Goal: Book appointment/travel/reservation

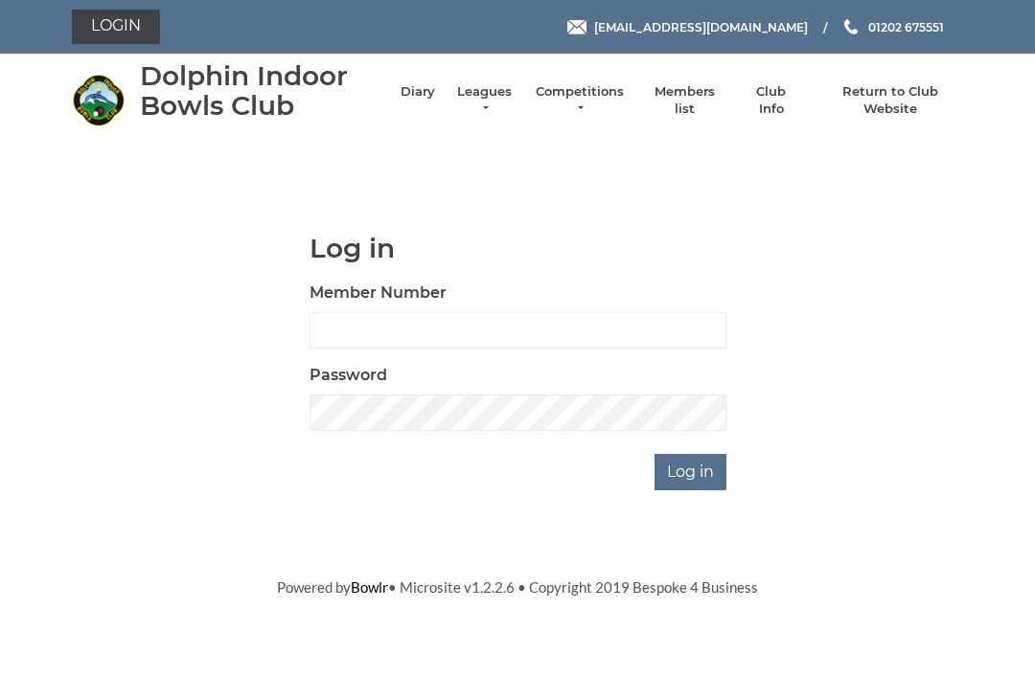
scroll to position [150, 0]
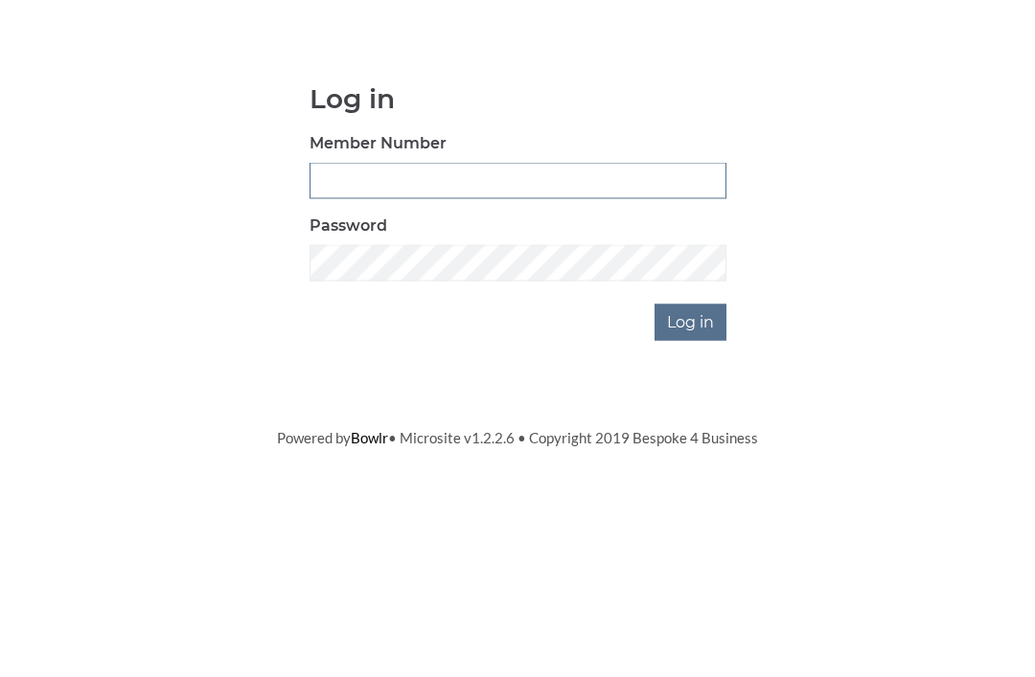
type input "3550"
click at [692, 454] on input "Log in" at bounding box center [690, 472] width 72 height 36
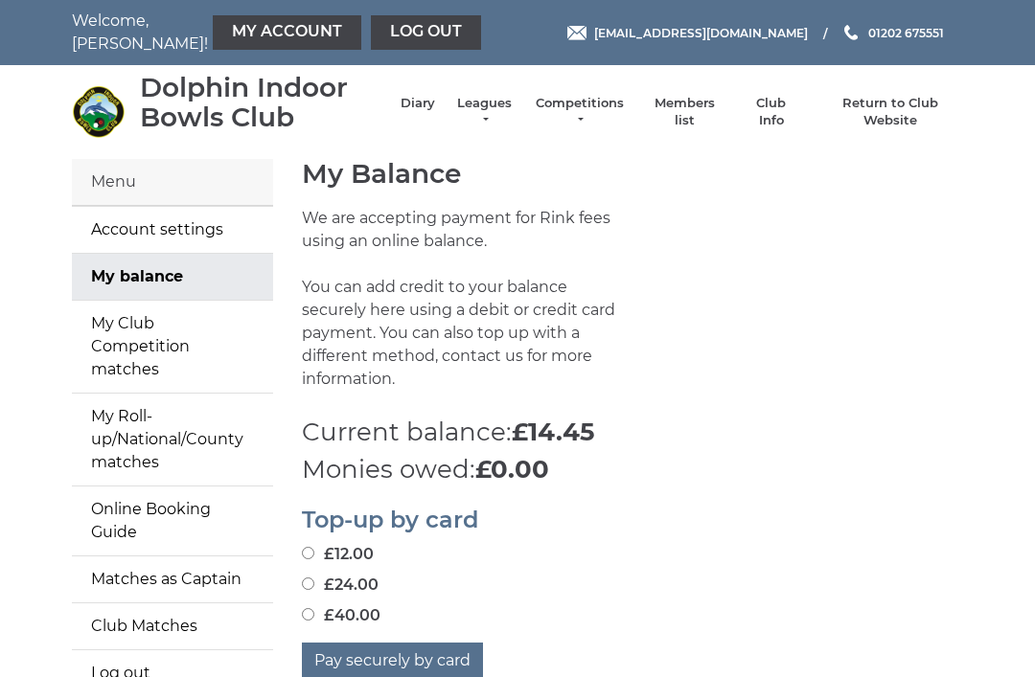
click at [423, 99] on li "Diary" at bounding box center [408, 112] width 54 height 54
click at [428, 129] on div "Dolphin Indoor Bowls Club Diary Leagues Club leagues - Winter 2025/2026 Club le…" at bounding box center [517, 112] width 920 height 79
click at [435, 109] on link "Diary" at bounding box center [417, 103] width 34 height 17
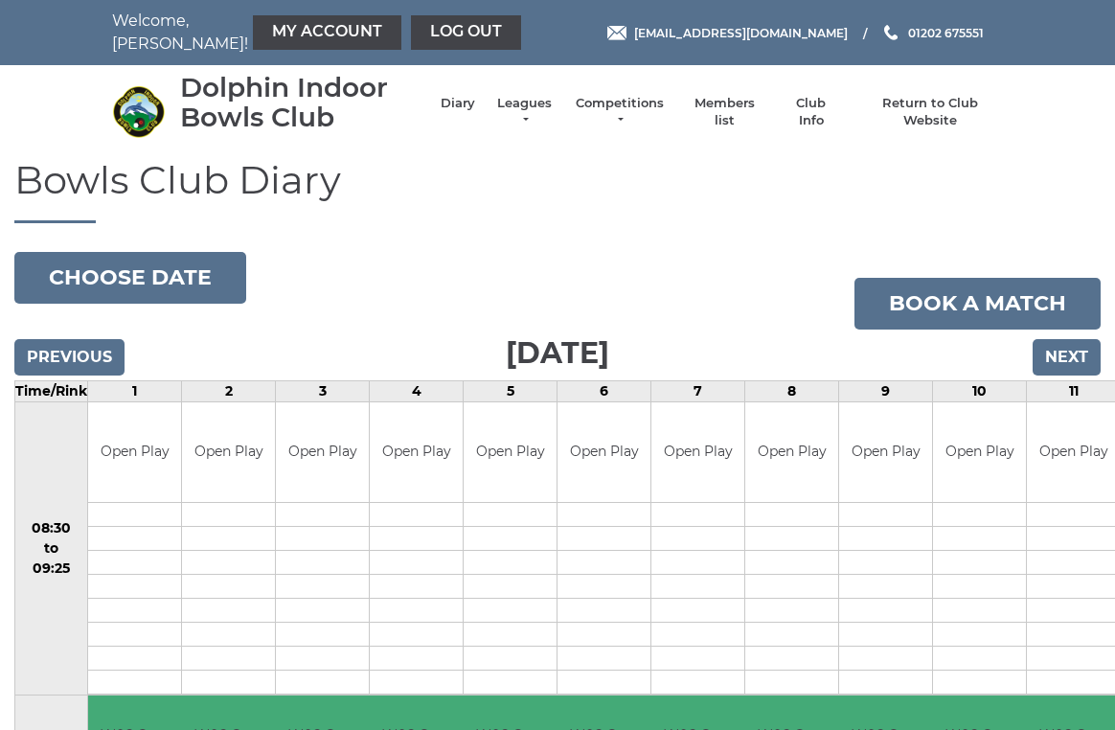
scroll to position [8, 0]
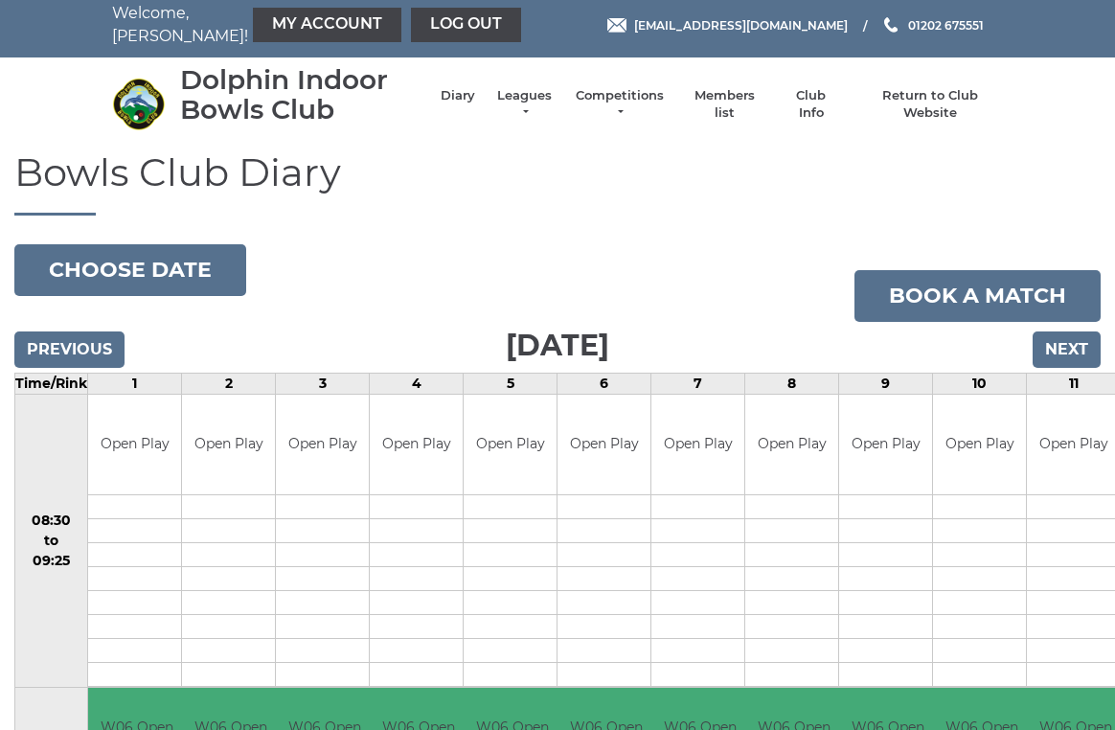
click at [177, 262] on button "Choose date" at bounding box center [130, 270] width 232 height 52
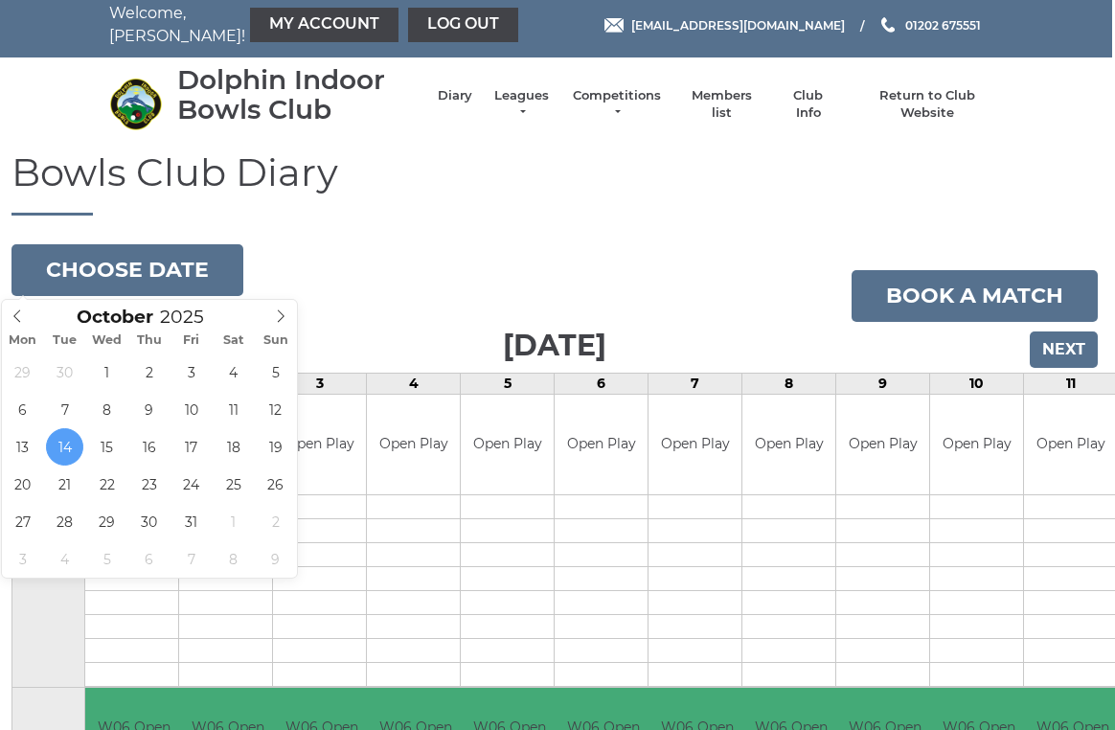
scroll to position [8, 3]
click at [292, 313] on span at bounding box center [281, 313] width 32 height 27
click at [290, 323] on span at bounding box center [281, 313] width 32 height 27
type input "2025-12-08"
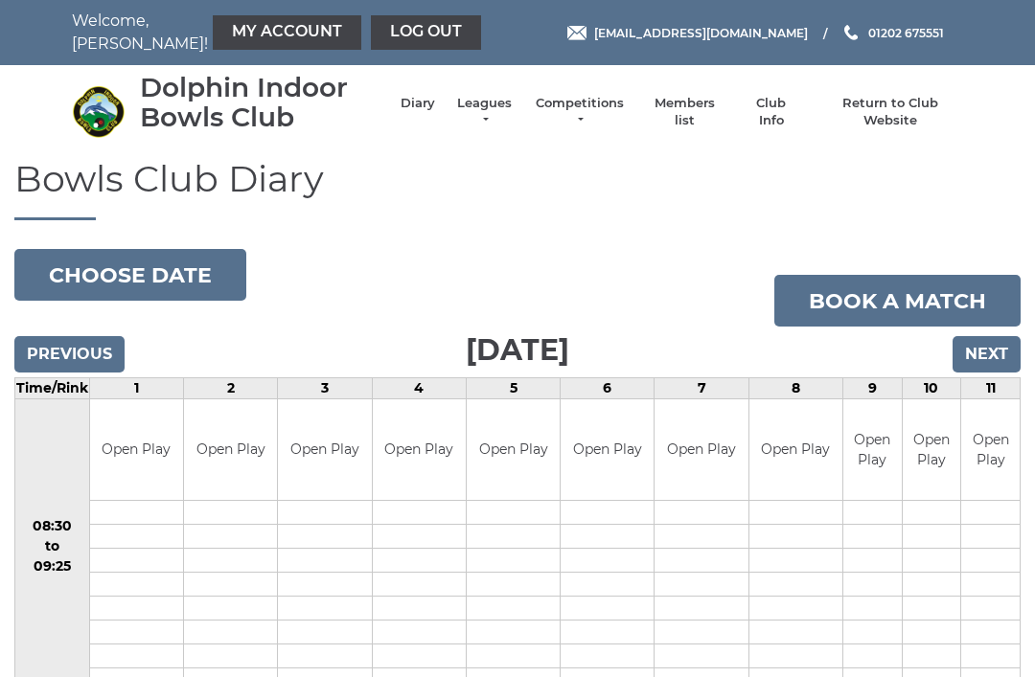
click at [994, 352] on input "Next" at bounding box center [986, 354] width 68 height 36
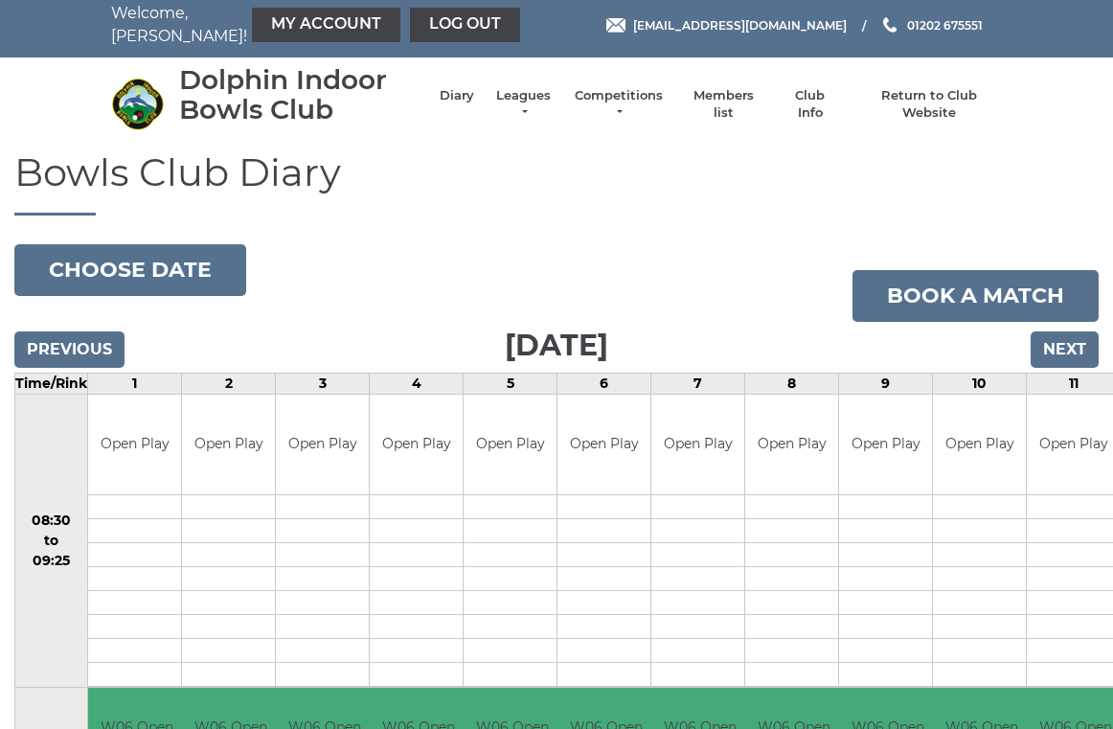
click at [1078, 360] on input "Next" at bounding box center [1065, 350] width 68 height 36
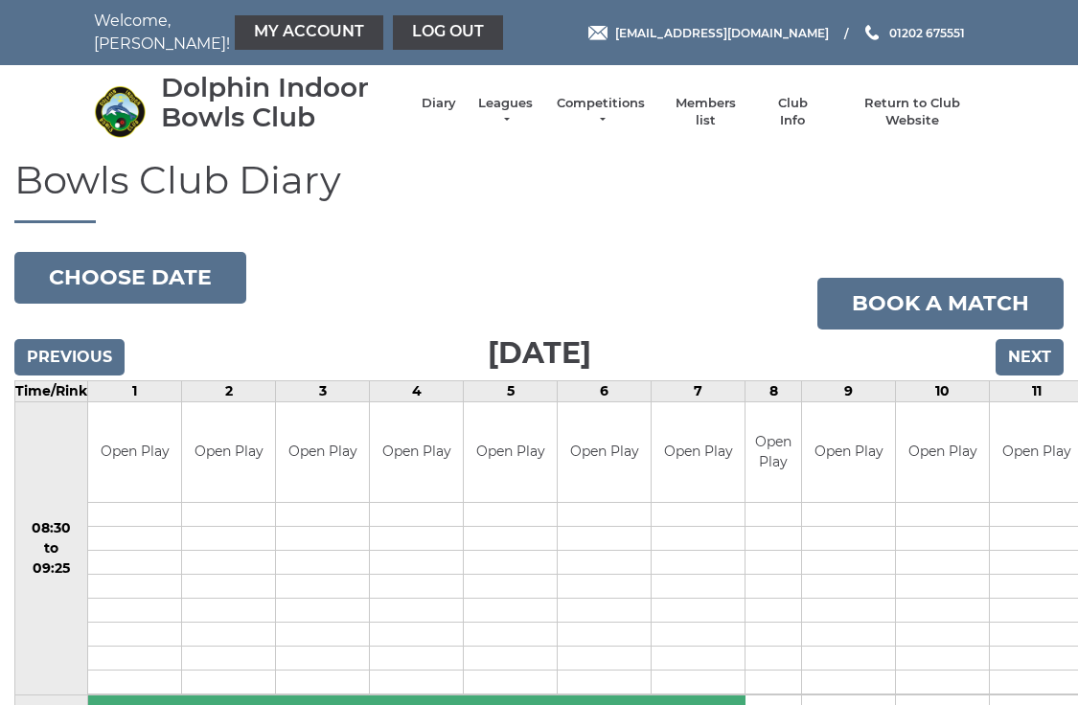
click at [104, 345] on input "Previous" at bounding box center [69, 357] width 110 height 36
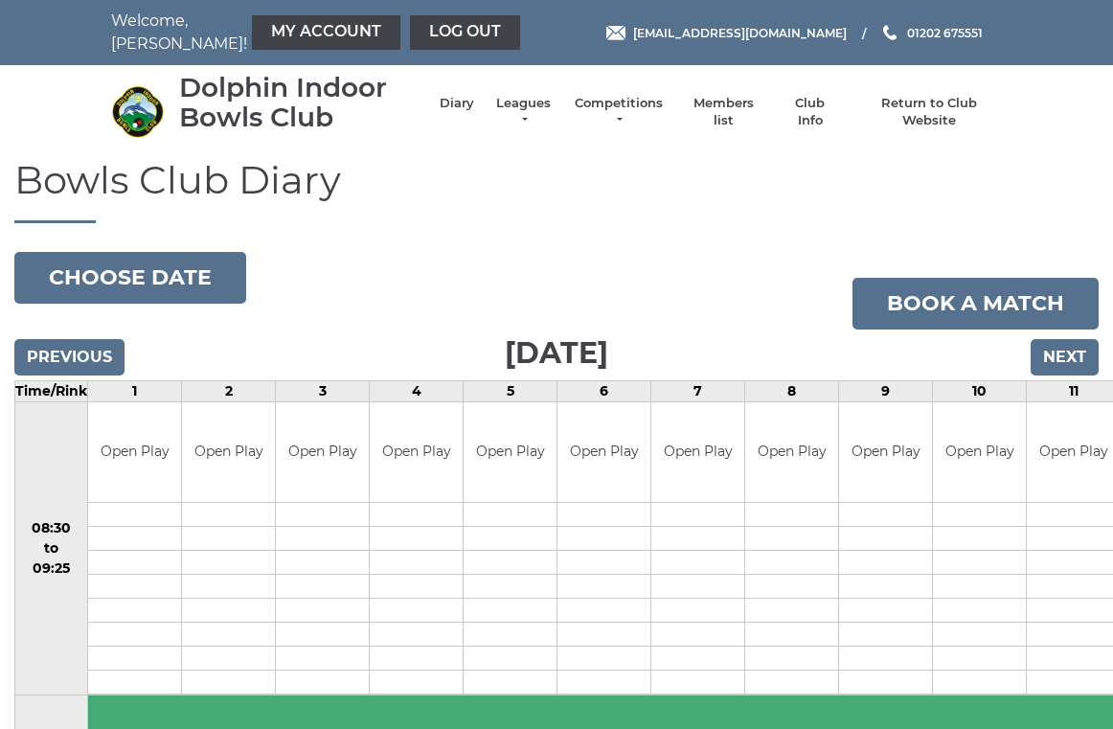
scroll to position [8, 0]
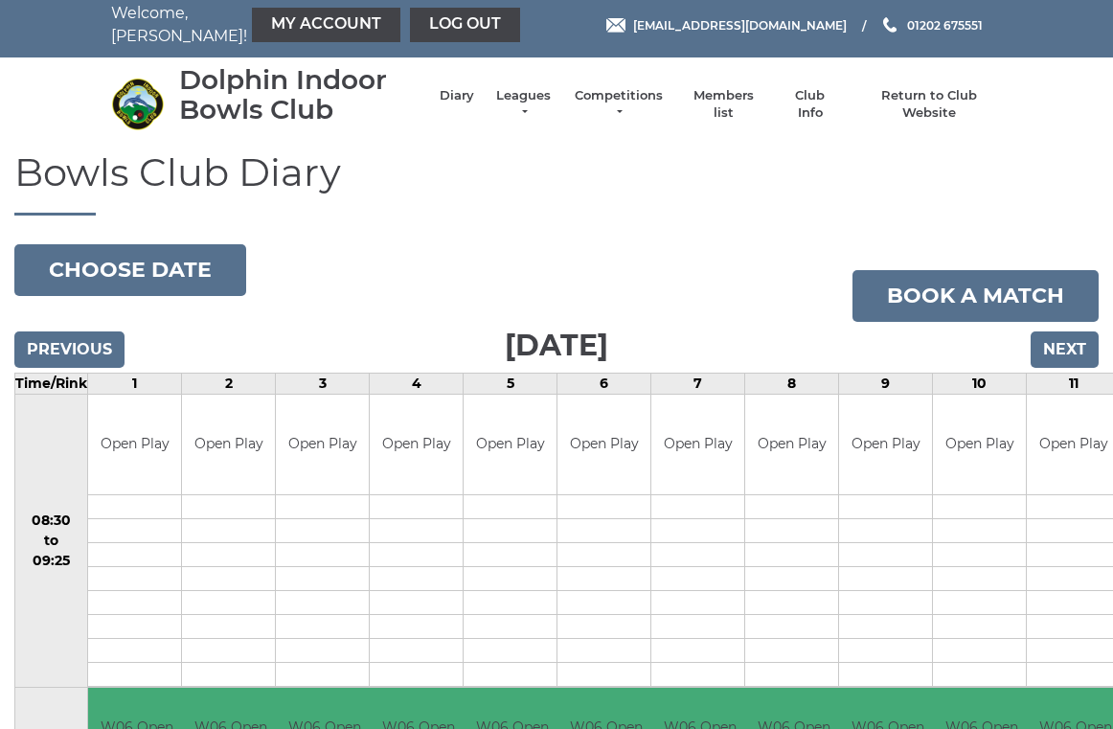
click at [93, 341] on input "Previous" at bounding box center [69, 350] width 110 height 36
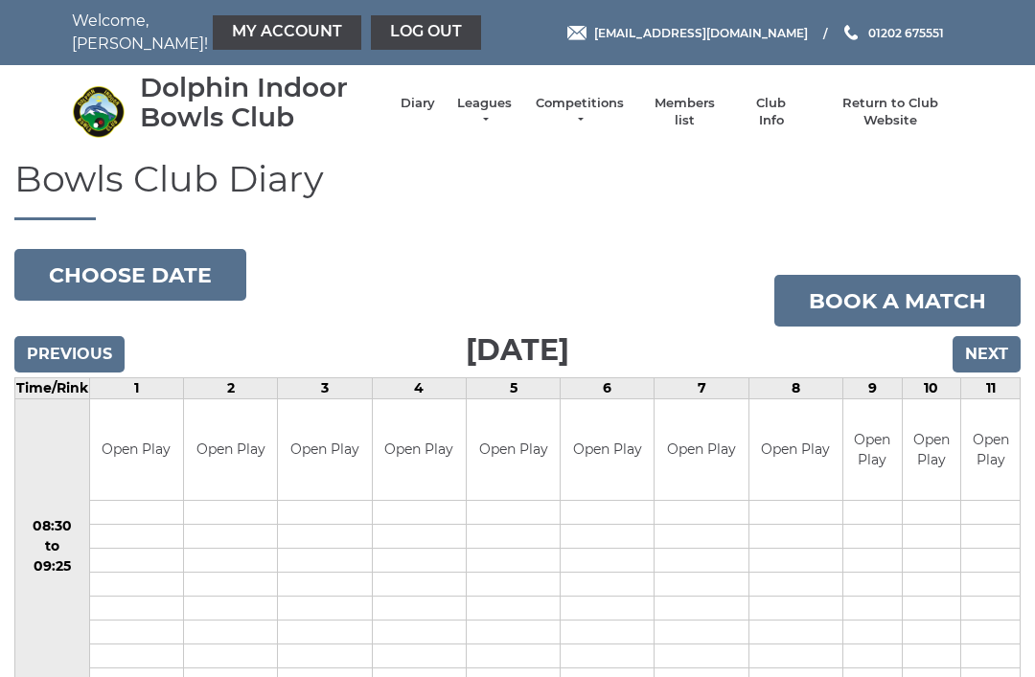
click at [104, 336] on input "Previous" at bounding box center [69, 354] width 110 height 36
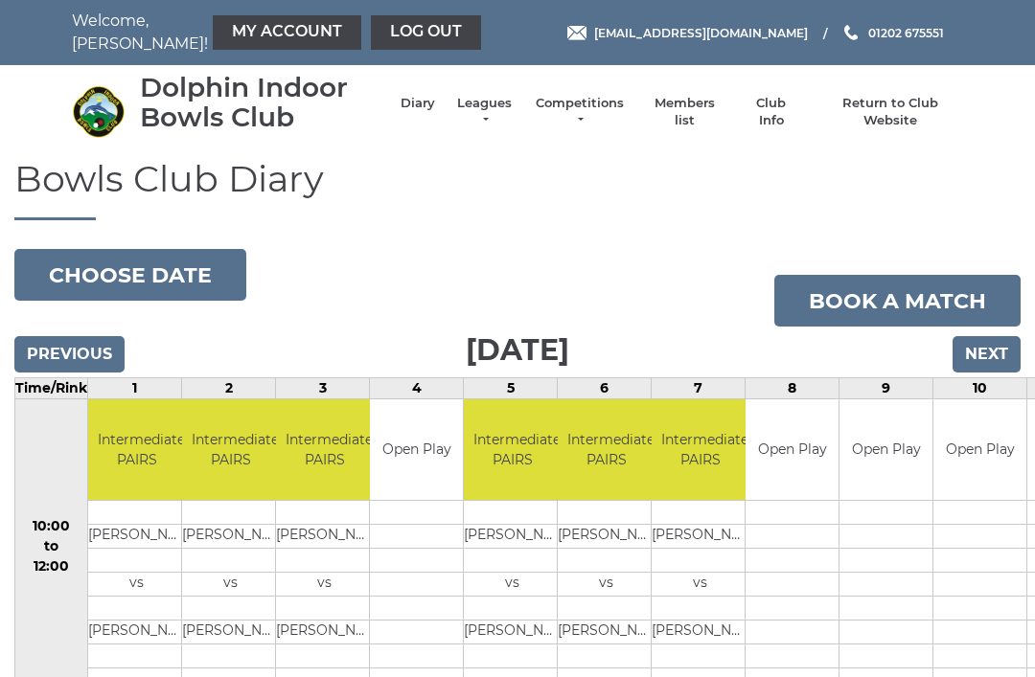
click at [98, 355] on input "Previous" at bounding box center [69, 354] width 110 height 36
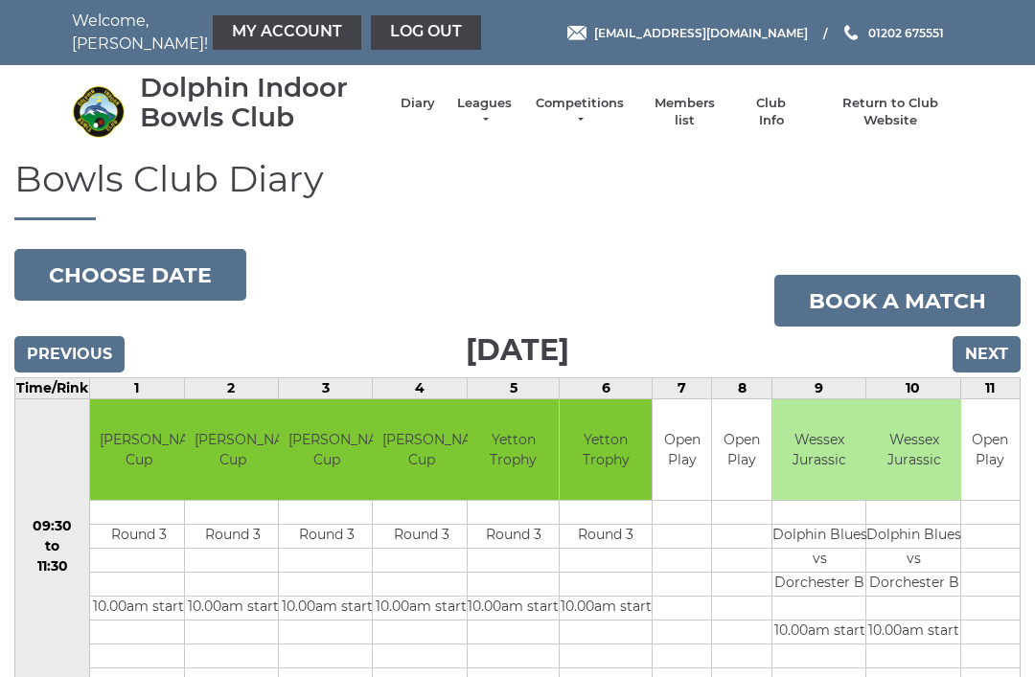
click at [82, 349] on input "Previous" at bounding box center [69, 354] width 110 height 36
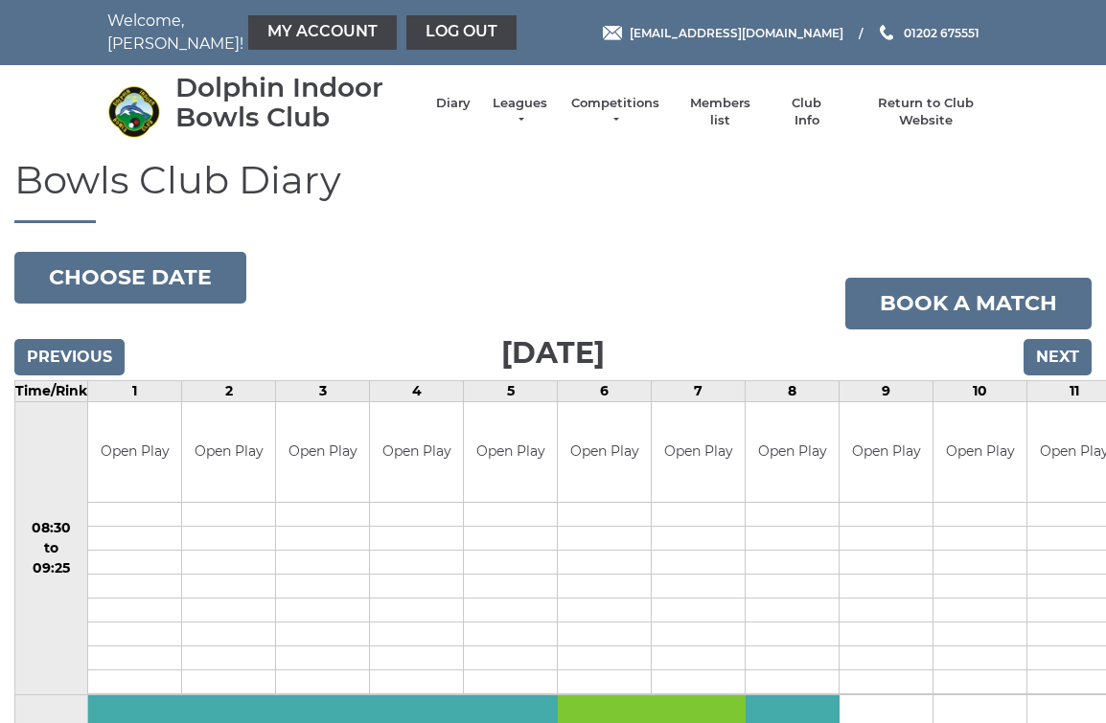
scroll to position [7, 0]
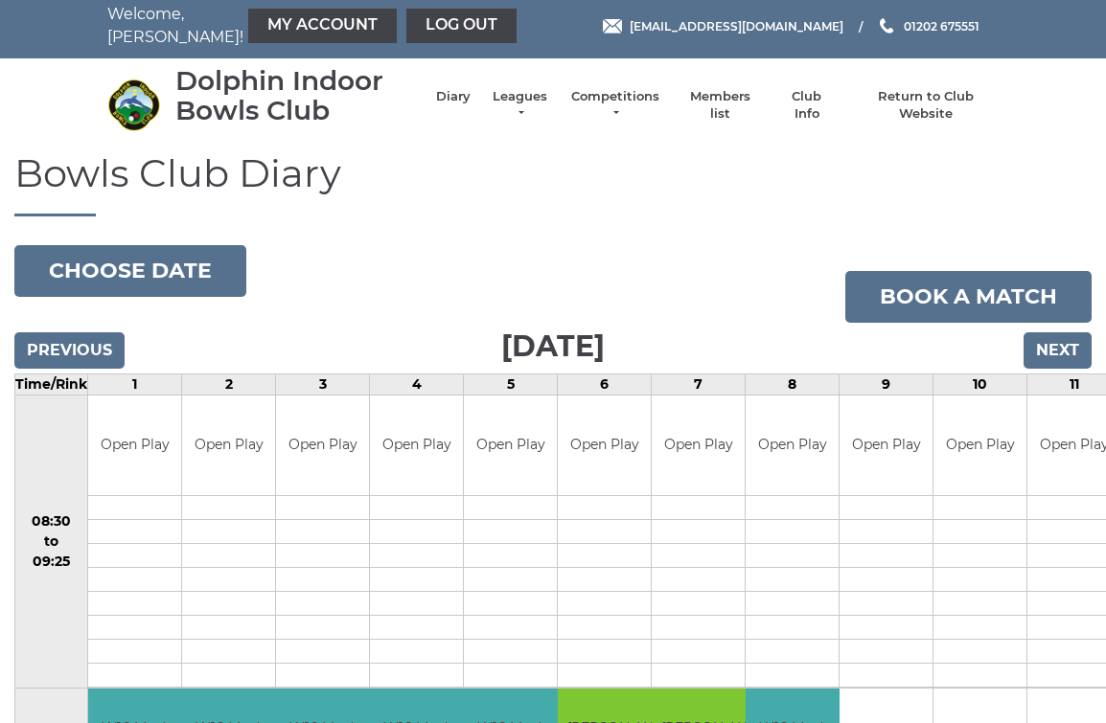
click at [100, 356] on input "Previous" at bounding box center [69, 350] width 110 height 36
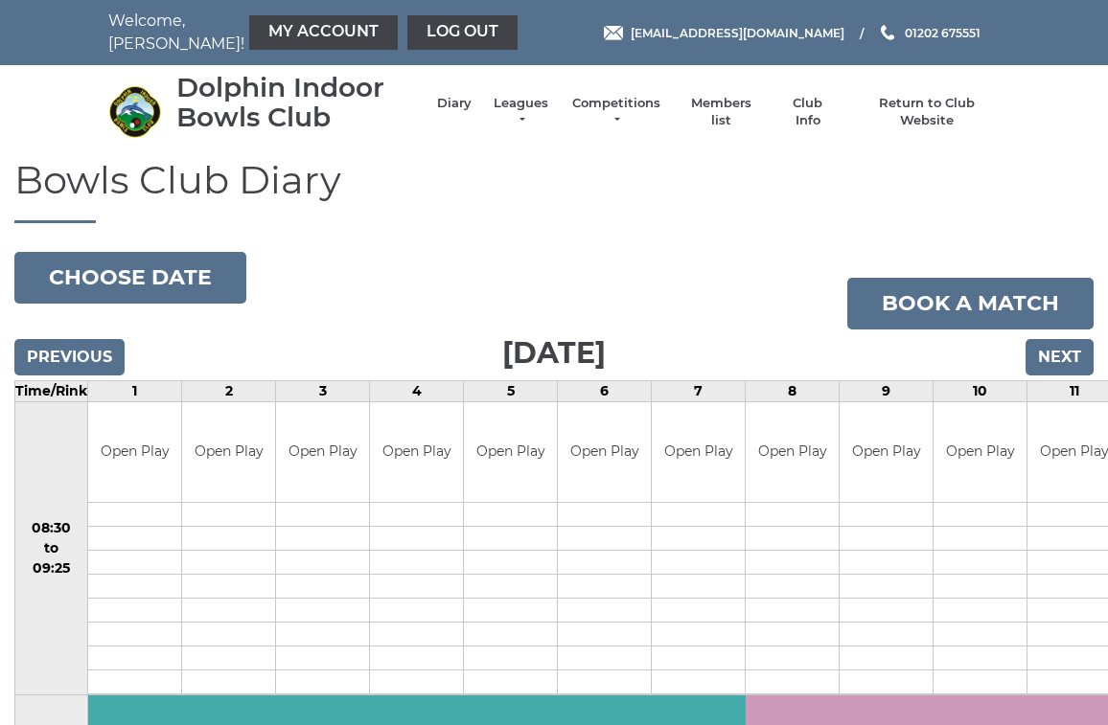
scroll to position [7, 0]
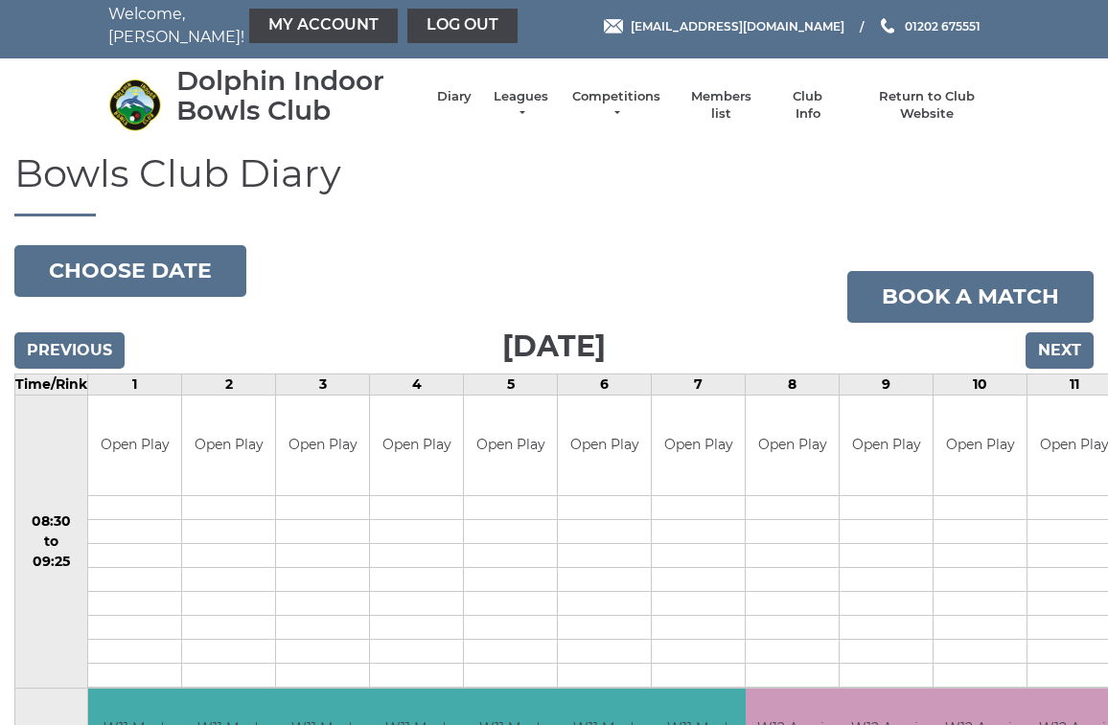
click at [97, 355] on input "Previous" at bounding box center [69, 350] width 110 height 36
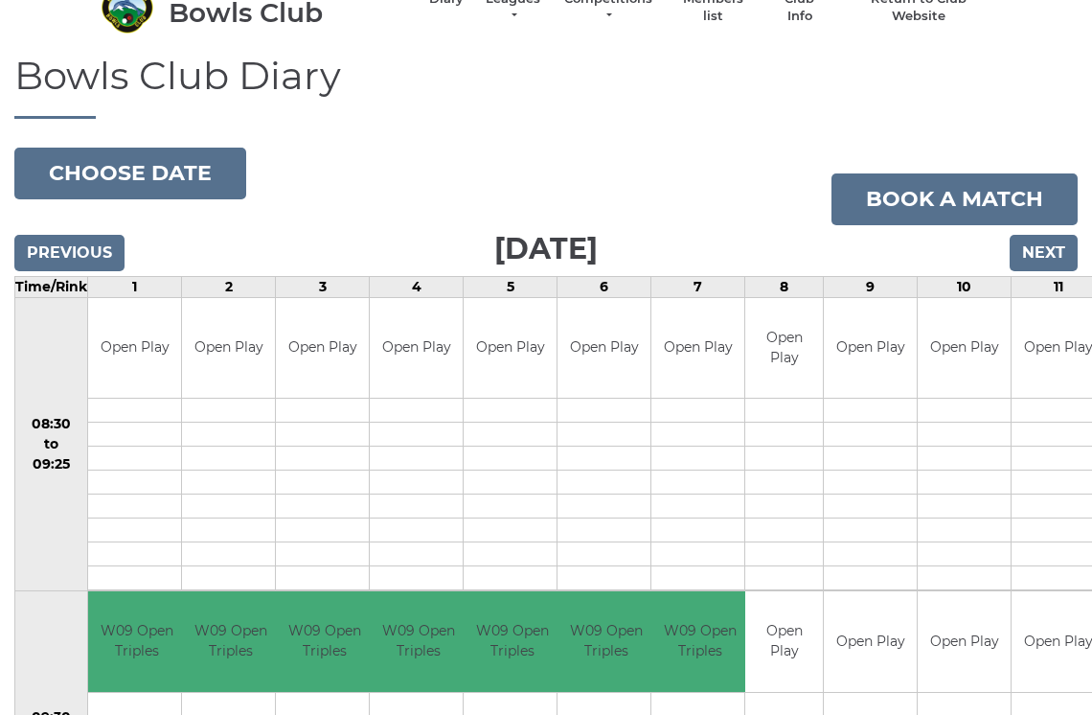
scroll to position [103, 0]
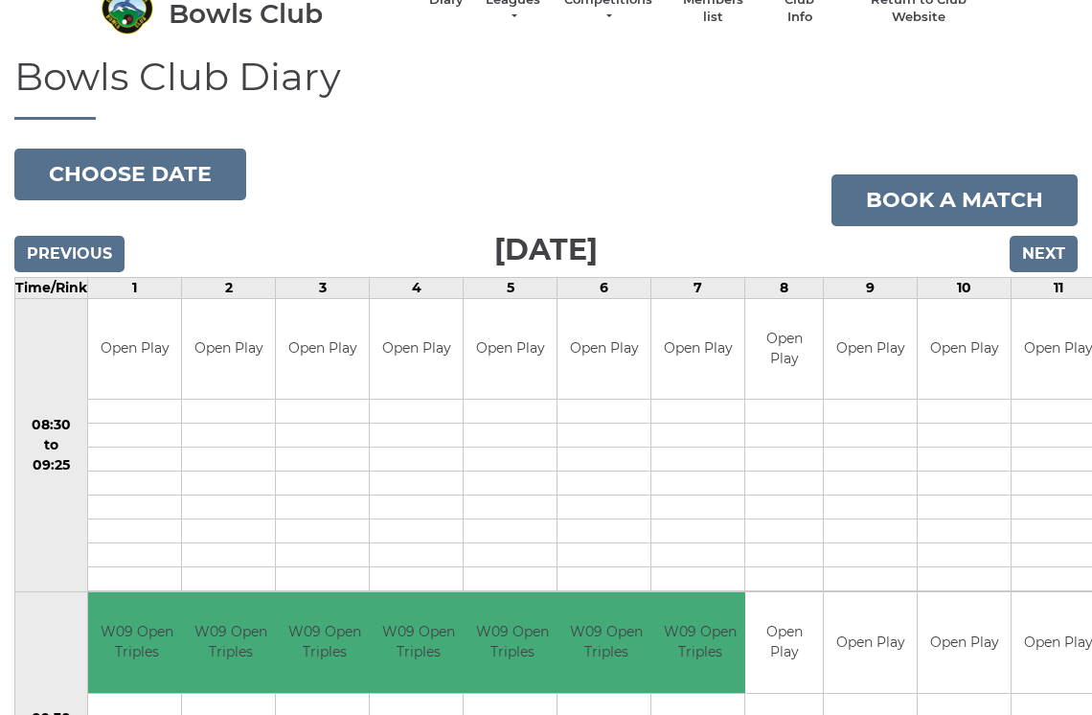
click at [1048, 256] on input "Next" at bounding box center [1044, 254] width 68 height 36
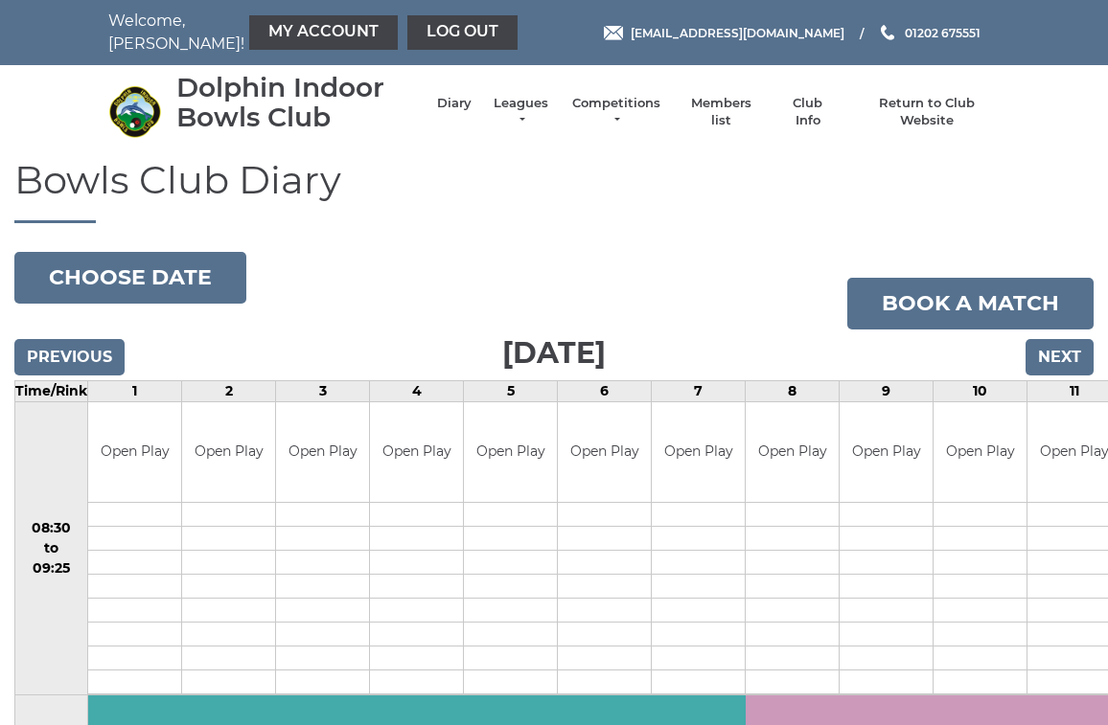
click at [1076, 347] on input "Next" at bounding box center [1059, 357] width 68 height 36
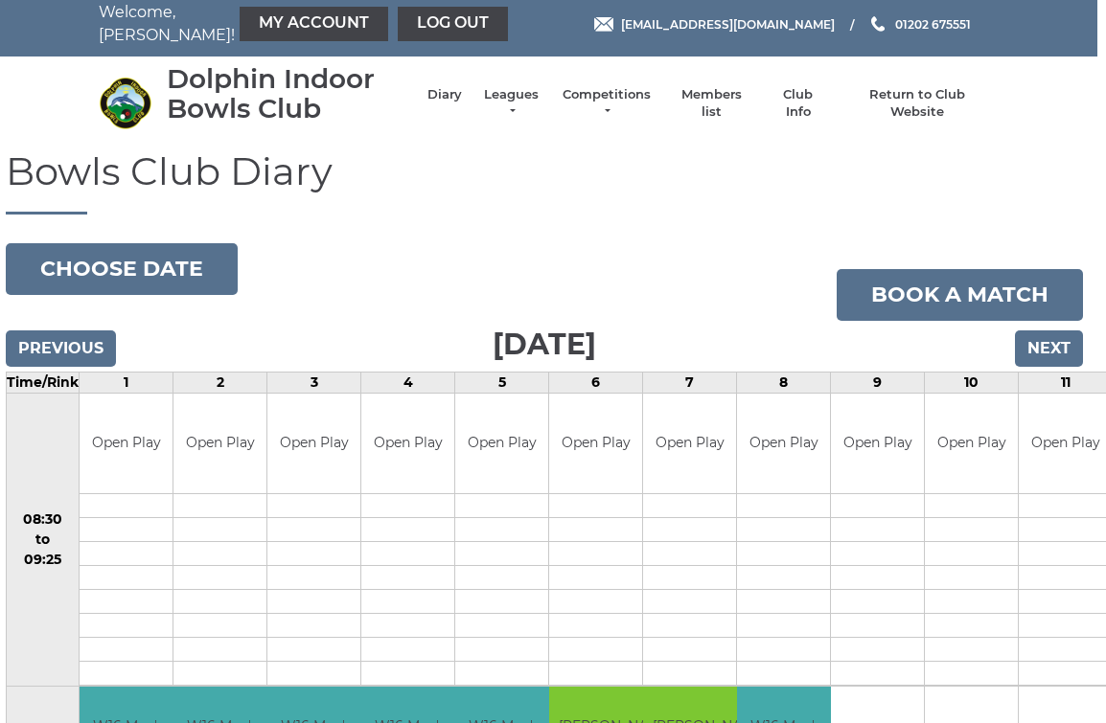
scroll to position [0, 10]
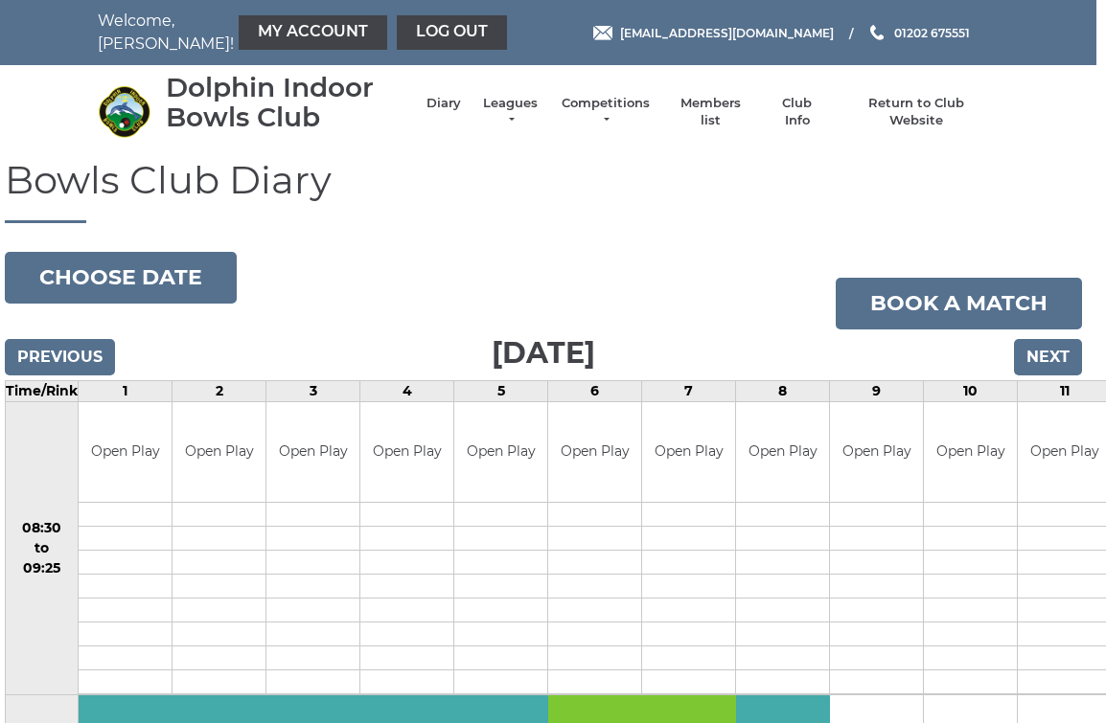
click at [1066, 353] on input "Next" at bounding box center [1048, 357] width 68 height 36
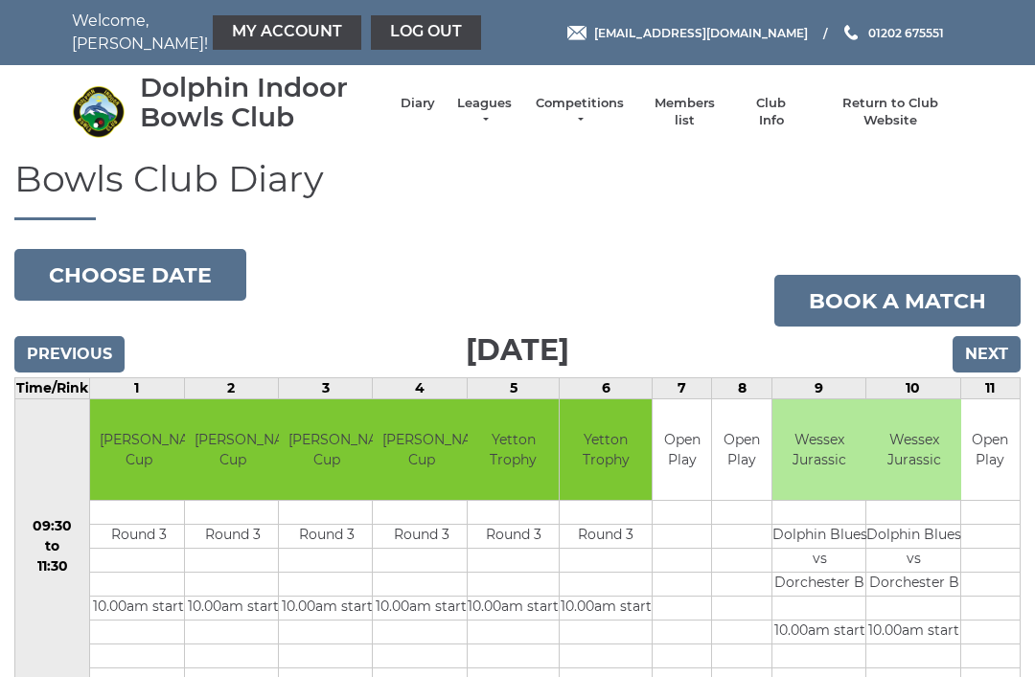
click at [1000, 338] on input "Next" at bounding box center [986, 354] width 68 height 36
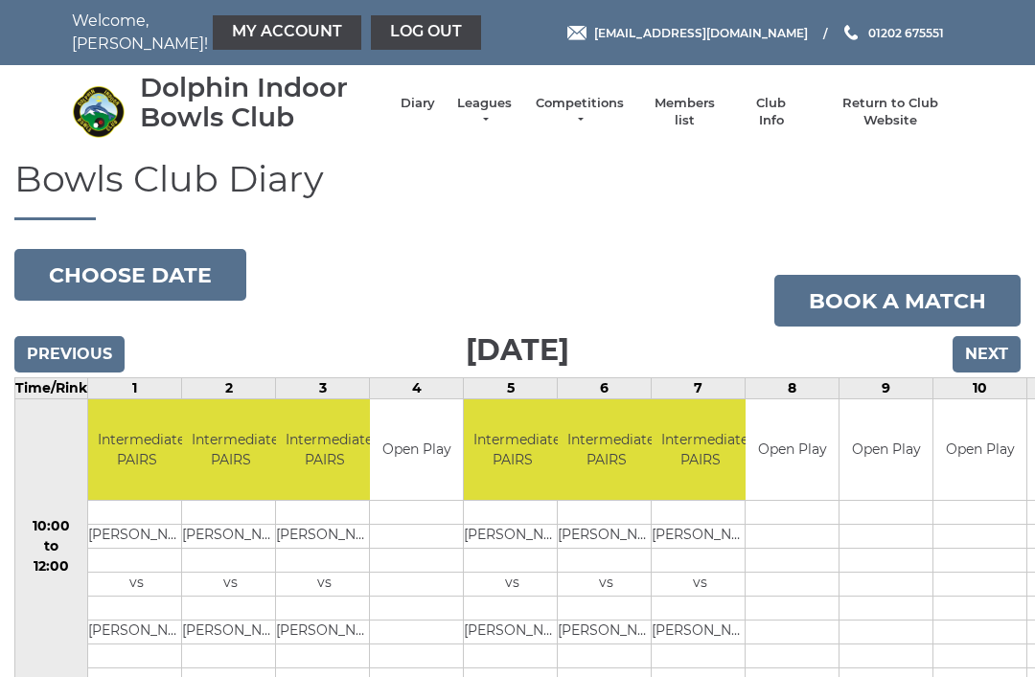
click at [1008, 343] on input "Next" at bounding box center [986, 354] width 68 height 36
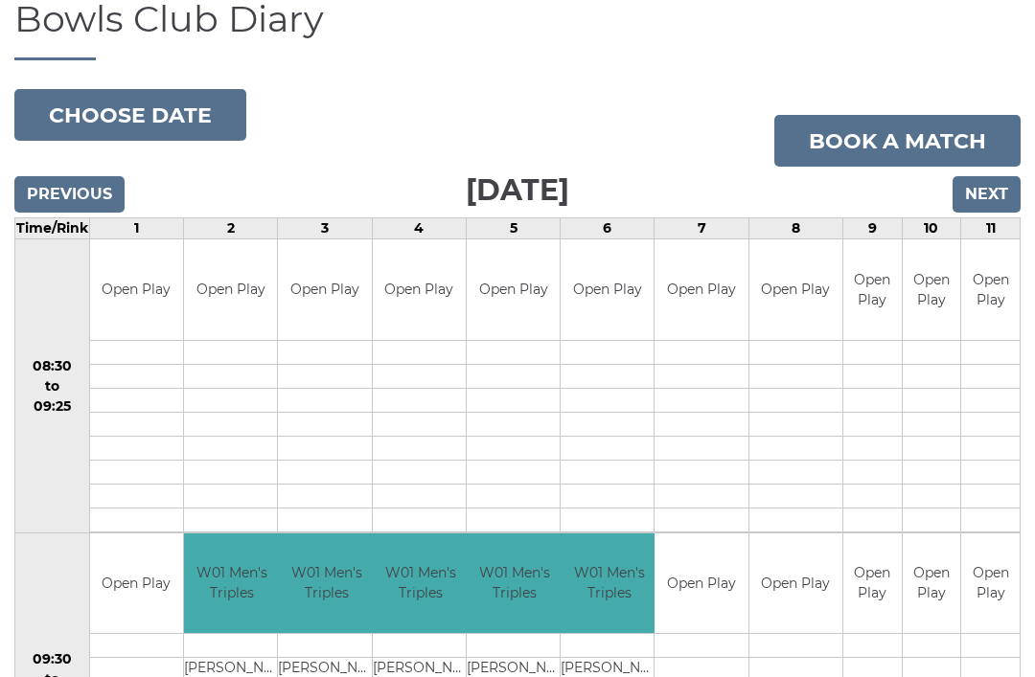
scroll to position [152, 0]
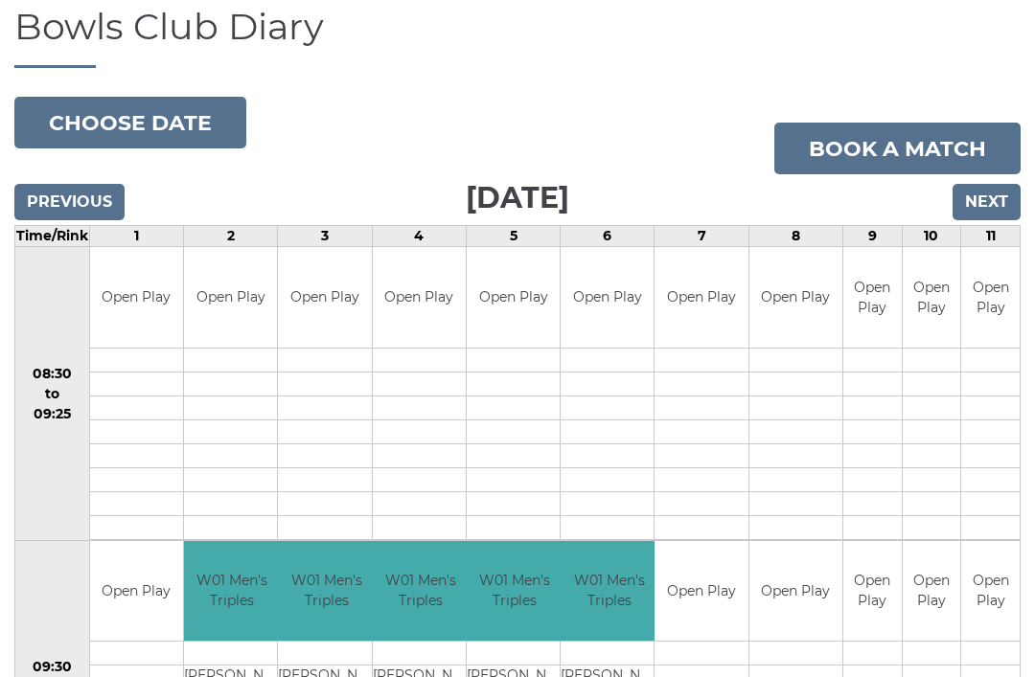
click at [73, 204] on input "Previous" at bounding box center [69, 202] width 110 height 36
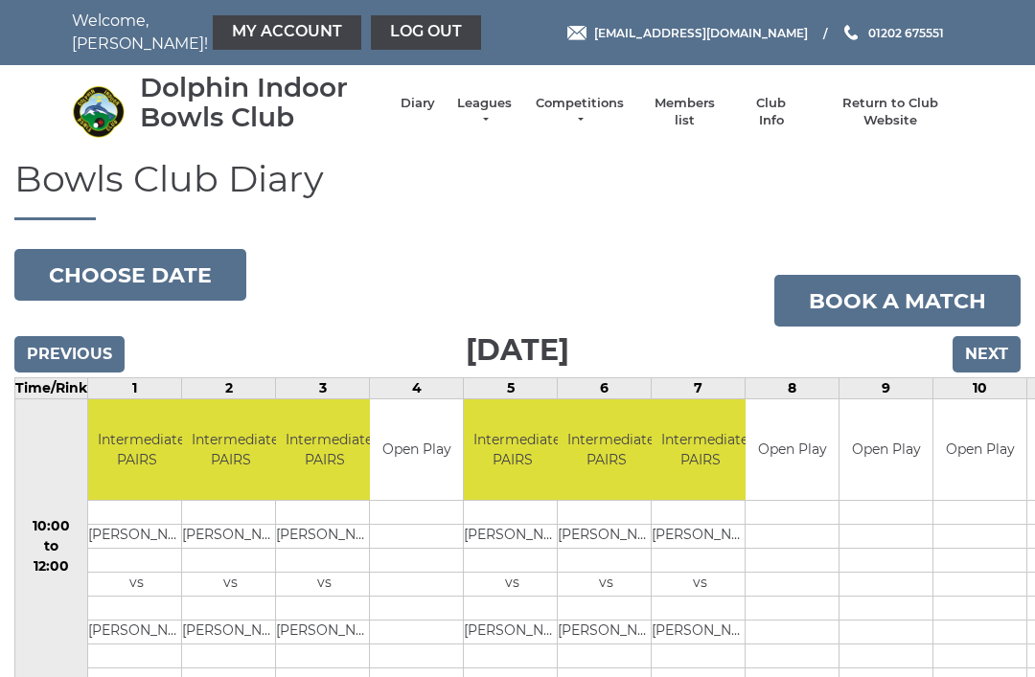
click at [78, 141] on link at bounding box center [98, 111] width 53 height 62
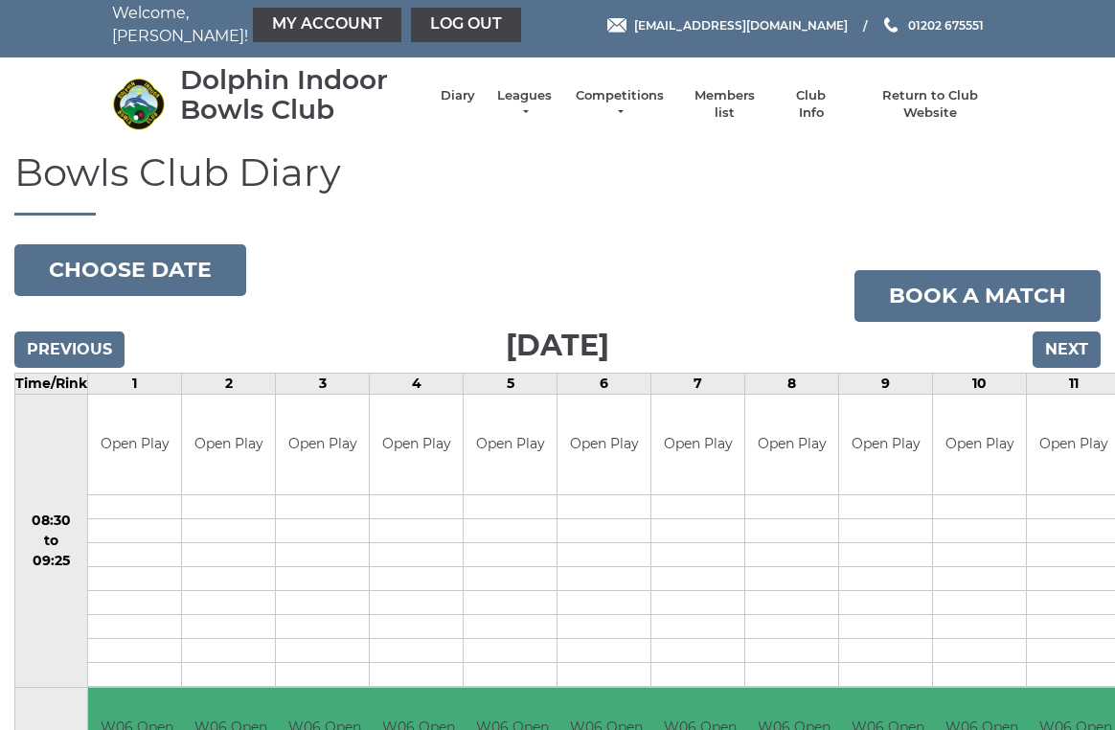
scroll to position [10, 0]
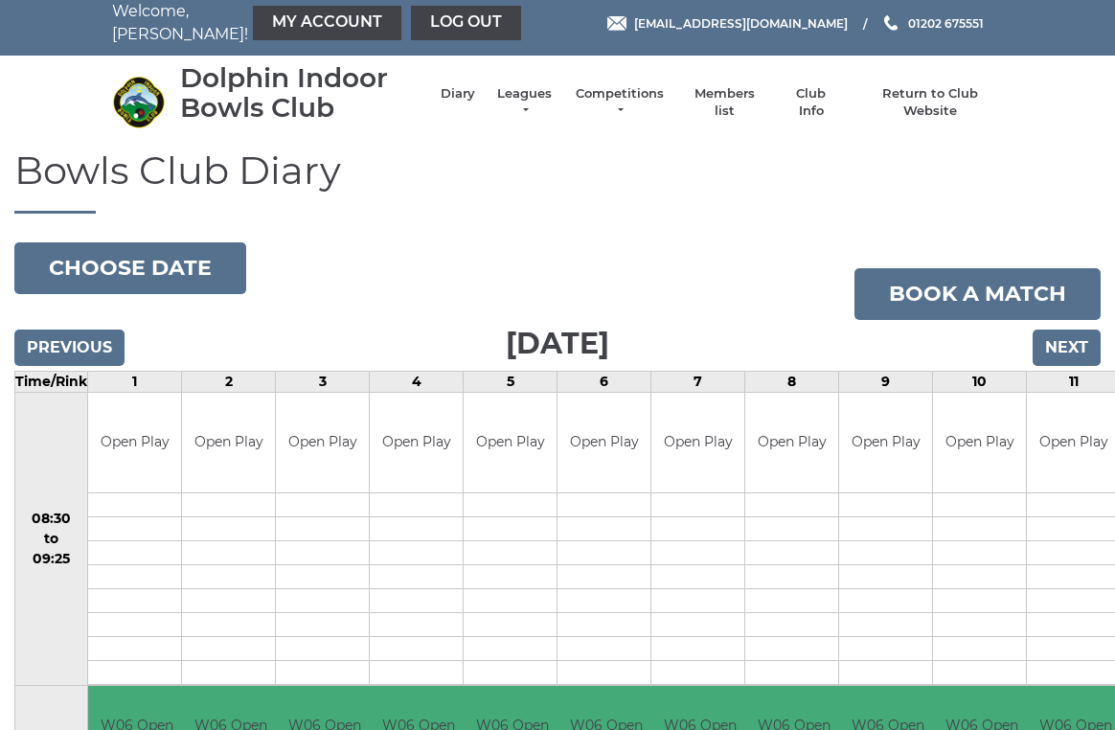
click at [167, 267] on button "Choose date" at bounding box center [130, 268] width 232 height 52
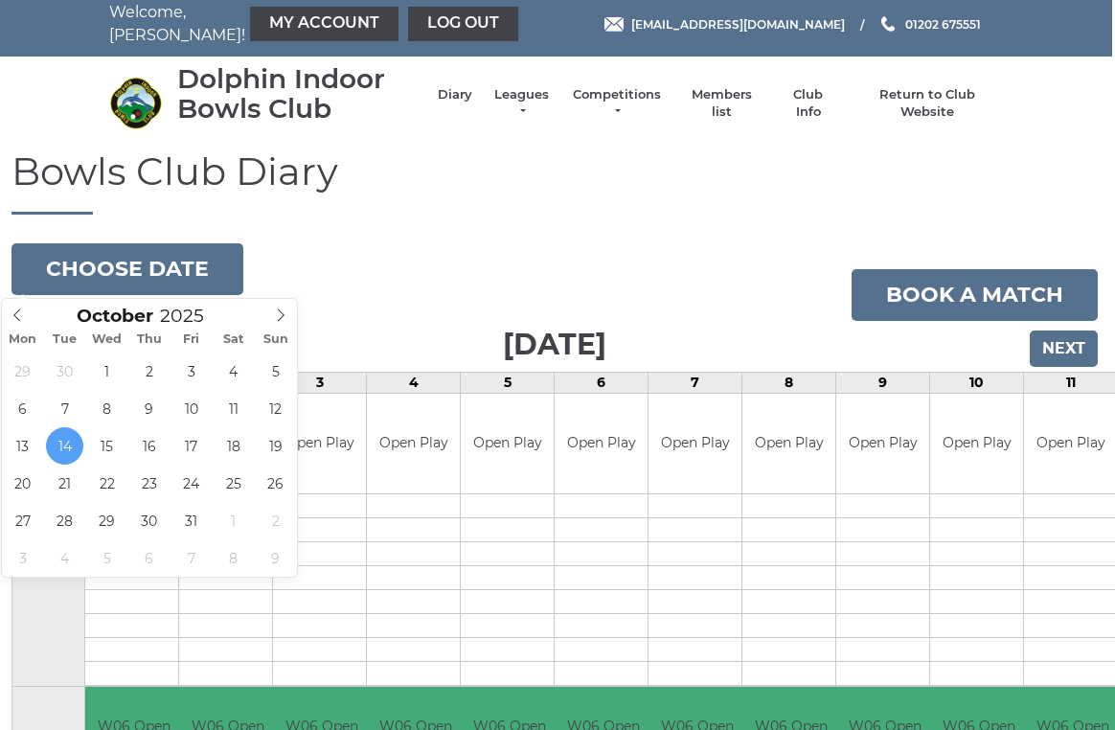
scroll to position [10, 3]
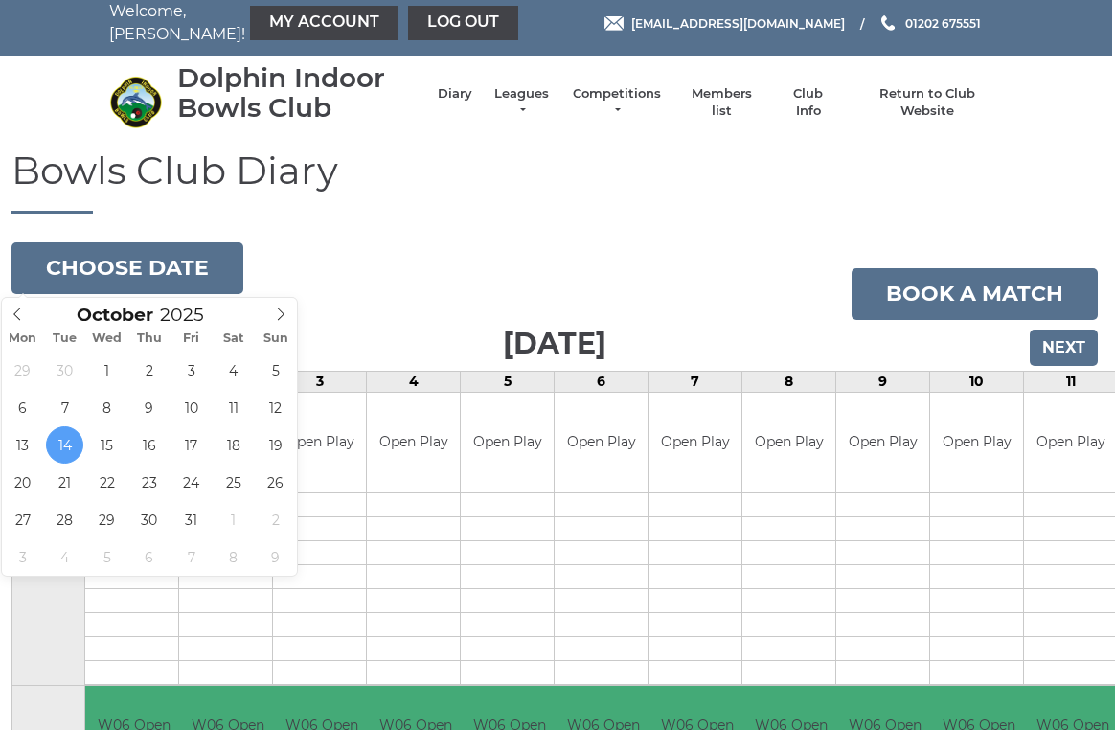
click at [287, 308] on icon at bounding box center [280, 314] width 13 height 13
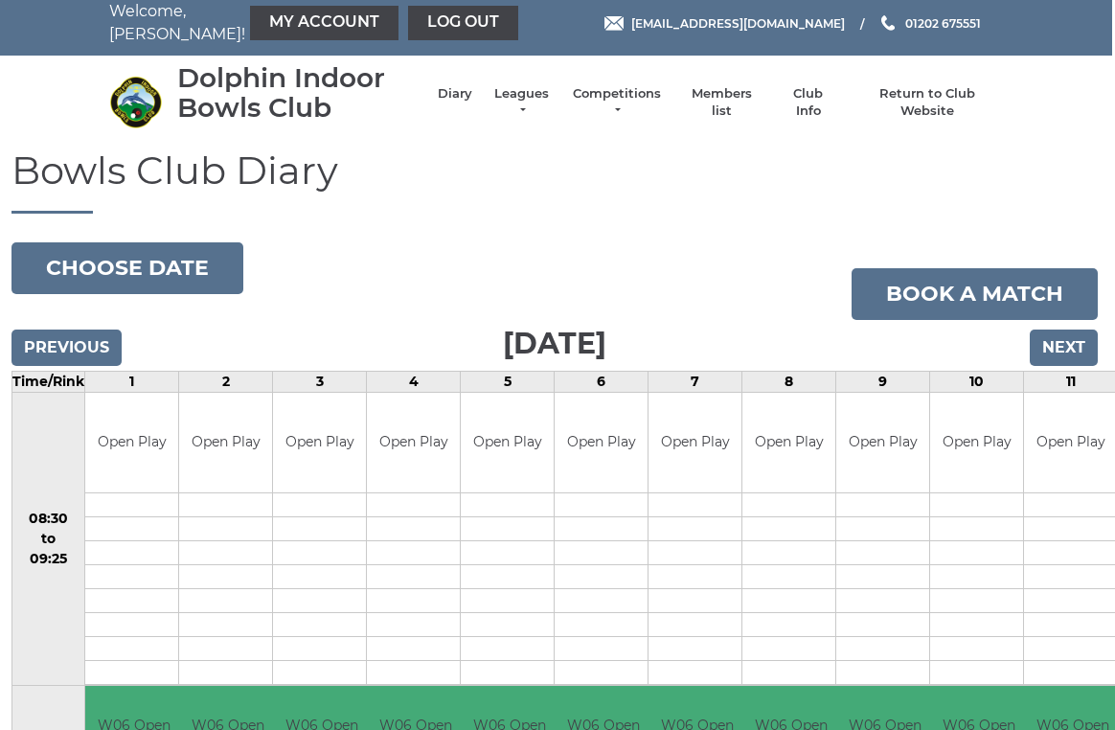
click at [185, 257] on button "Choose date" at bounding box center [127, 268] width 232 height 52
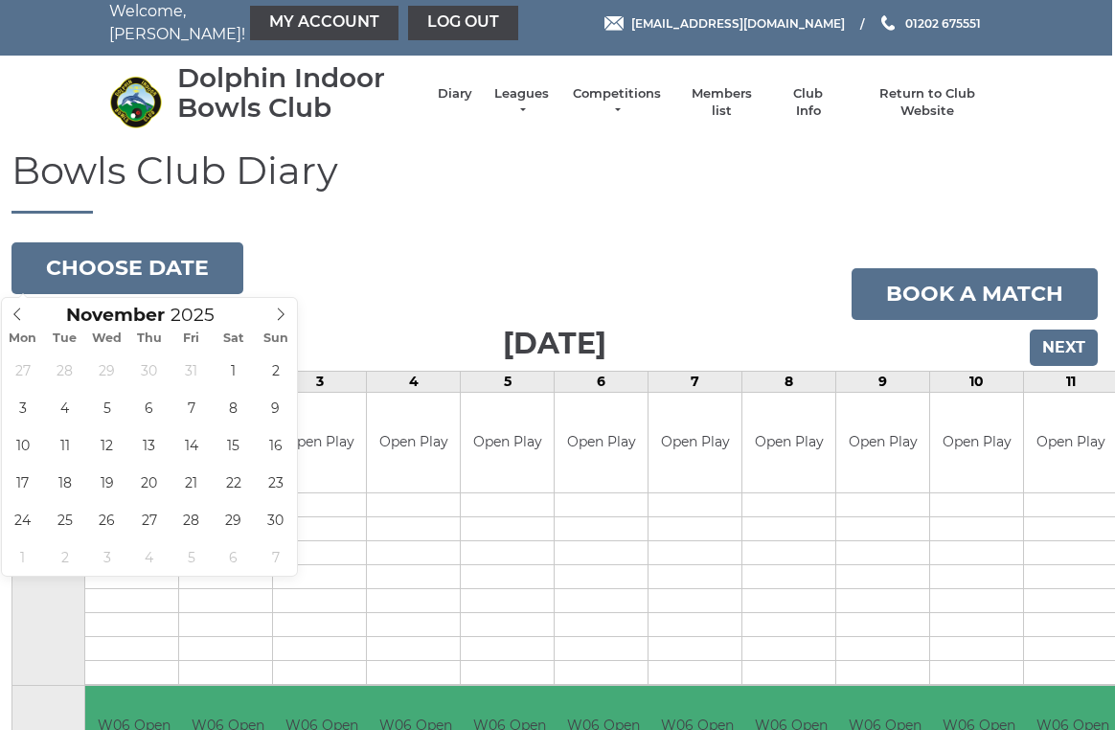
click at [279, 306] on span at bounding box center [281, 311] width 32 height 27
type input "2025-12-04"
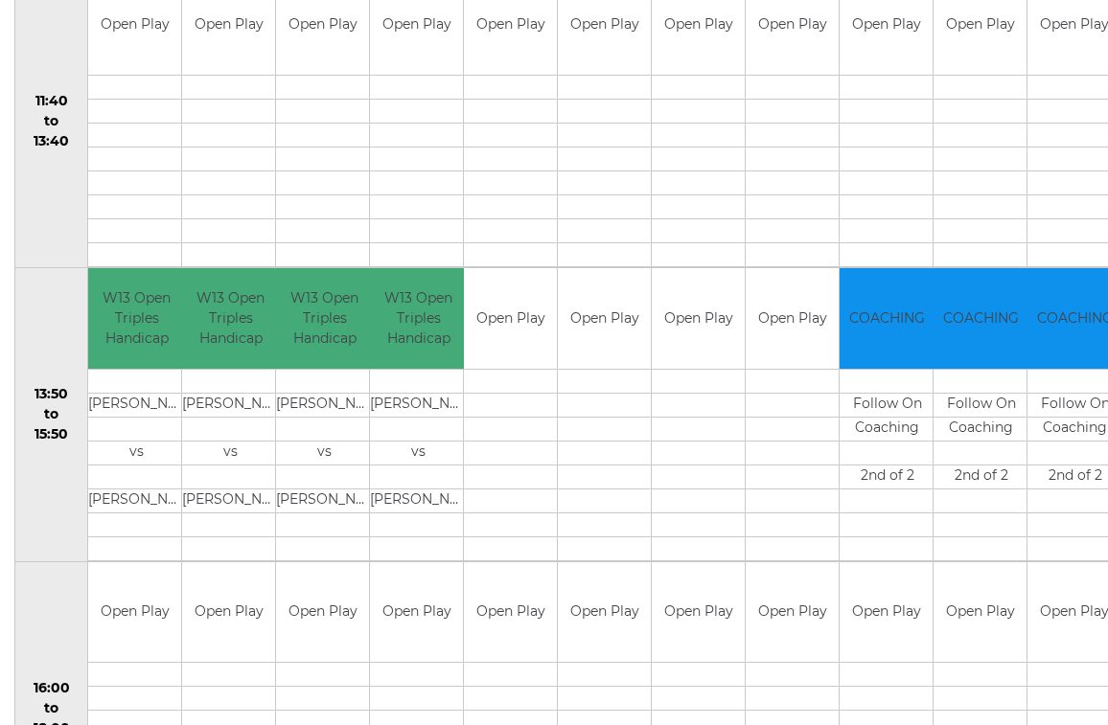
scroll to position [1016, 0]
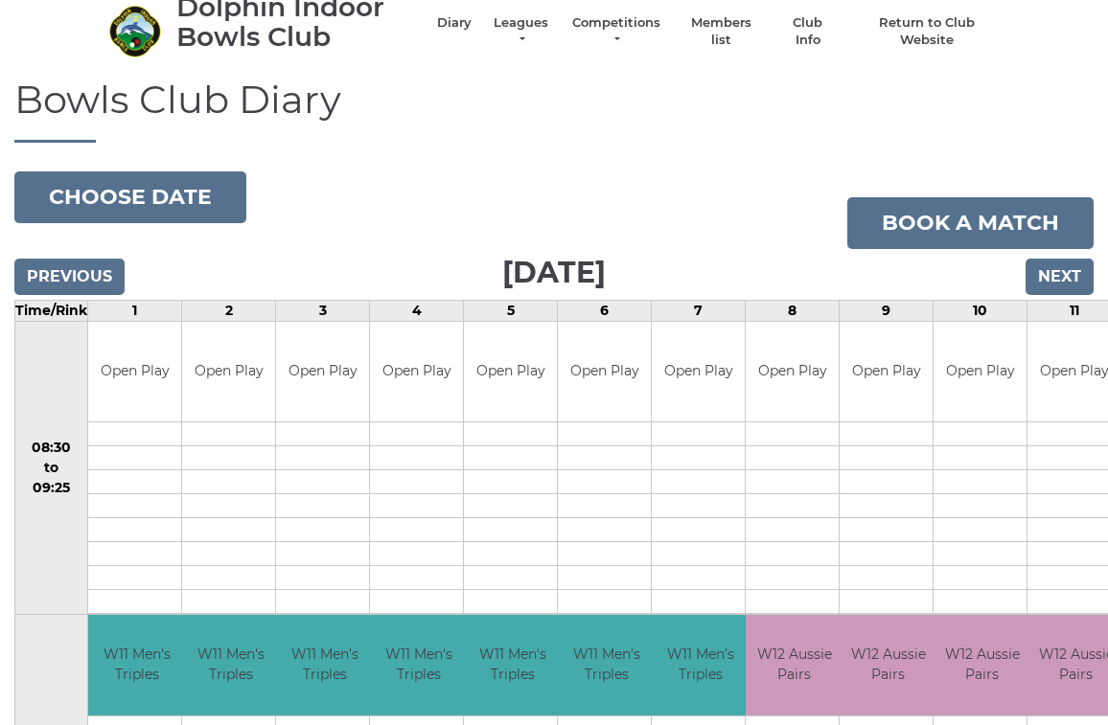
click at [77, 268] on input "Previous" at bounding box center [69, 277] width 110 height 36
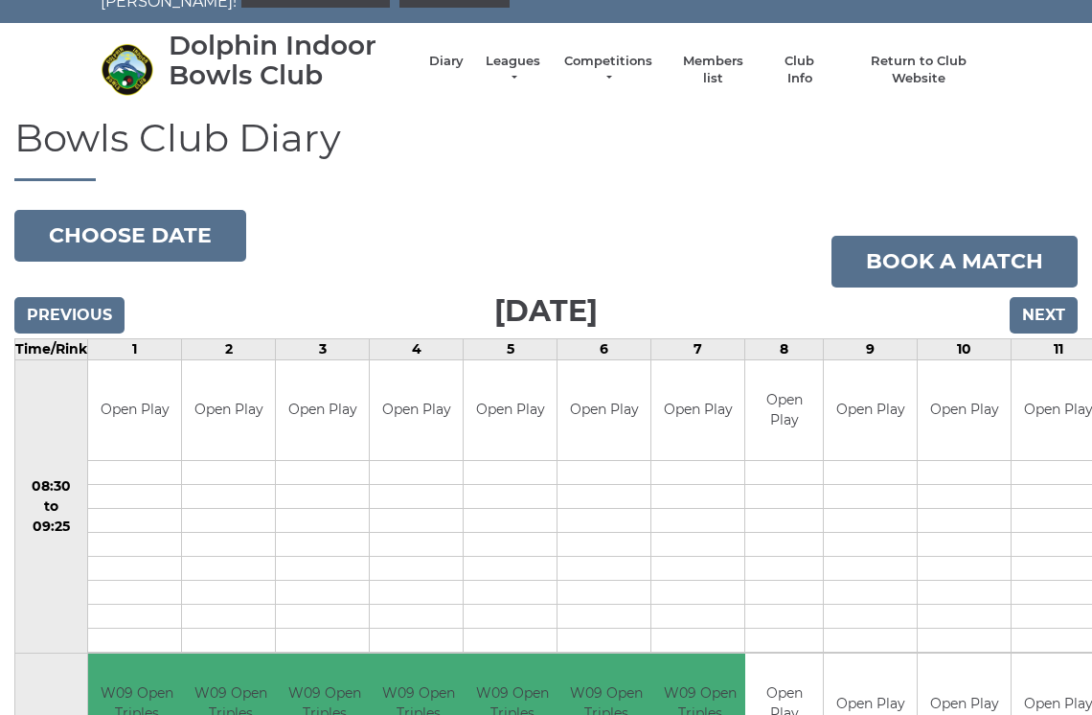
scroll to position [40, 0]
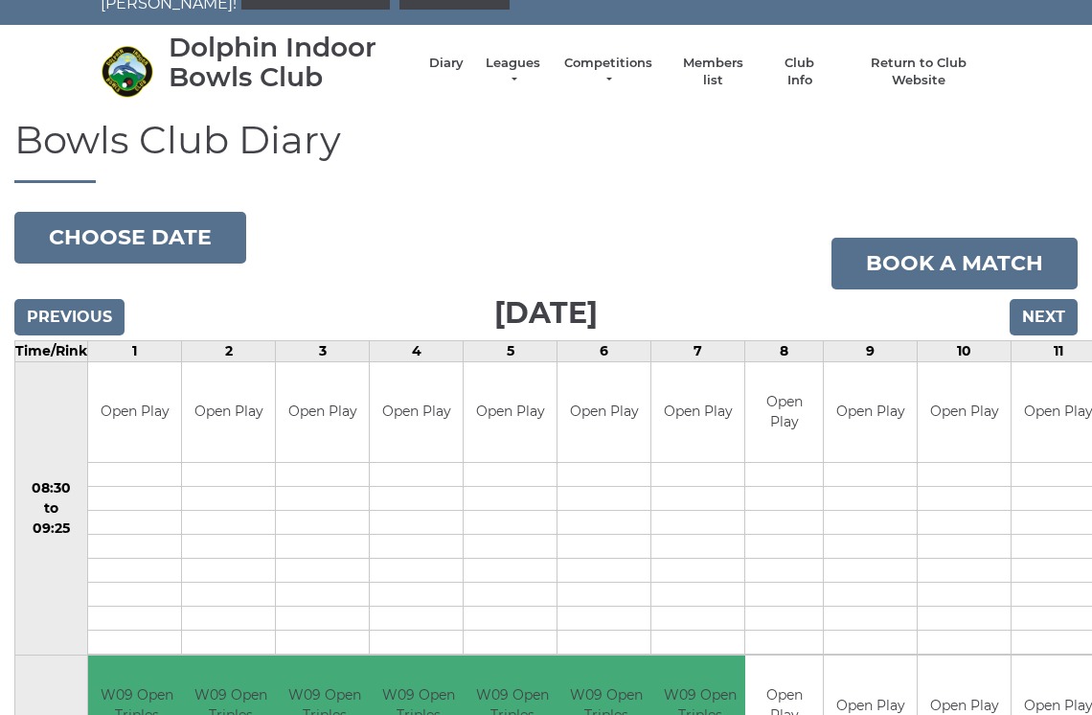
click at [884, 586] on td at bounding box center [870, 595] width 93 height 24
click at [889, 540] on td at bounding box center [870, 547] width 93 height 24
click at [1053, 320] on input "Next" at bounding box center [1044, 317] width 68 height 36
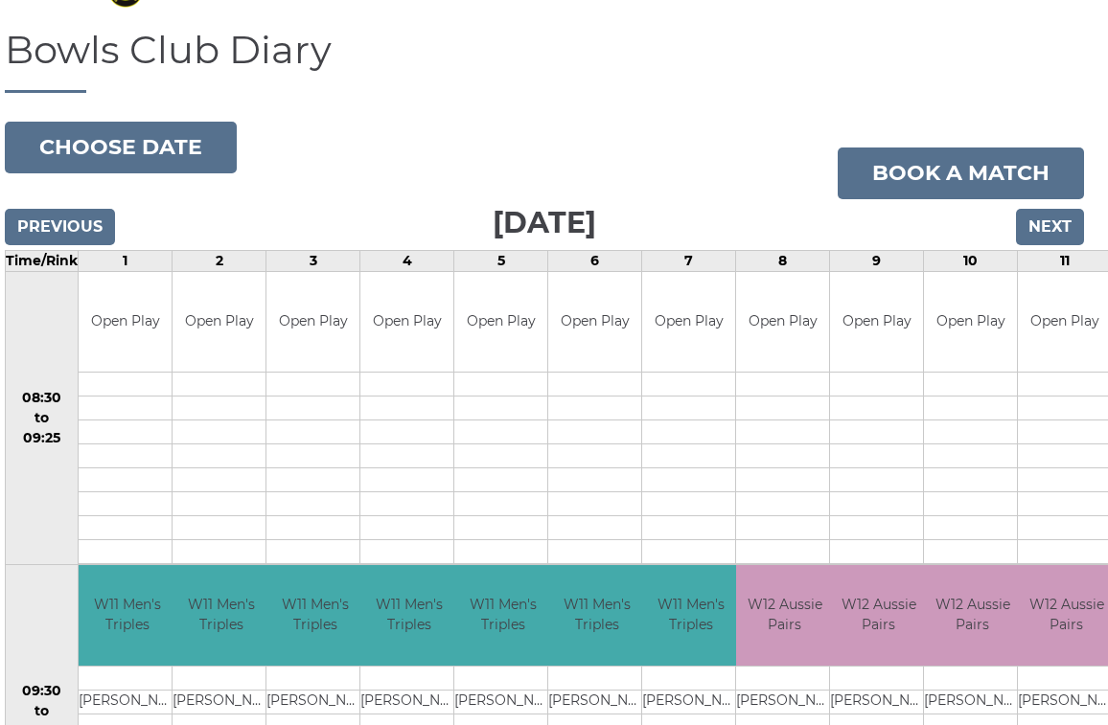
scroll to position [133, 11]
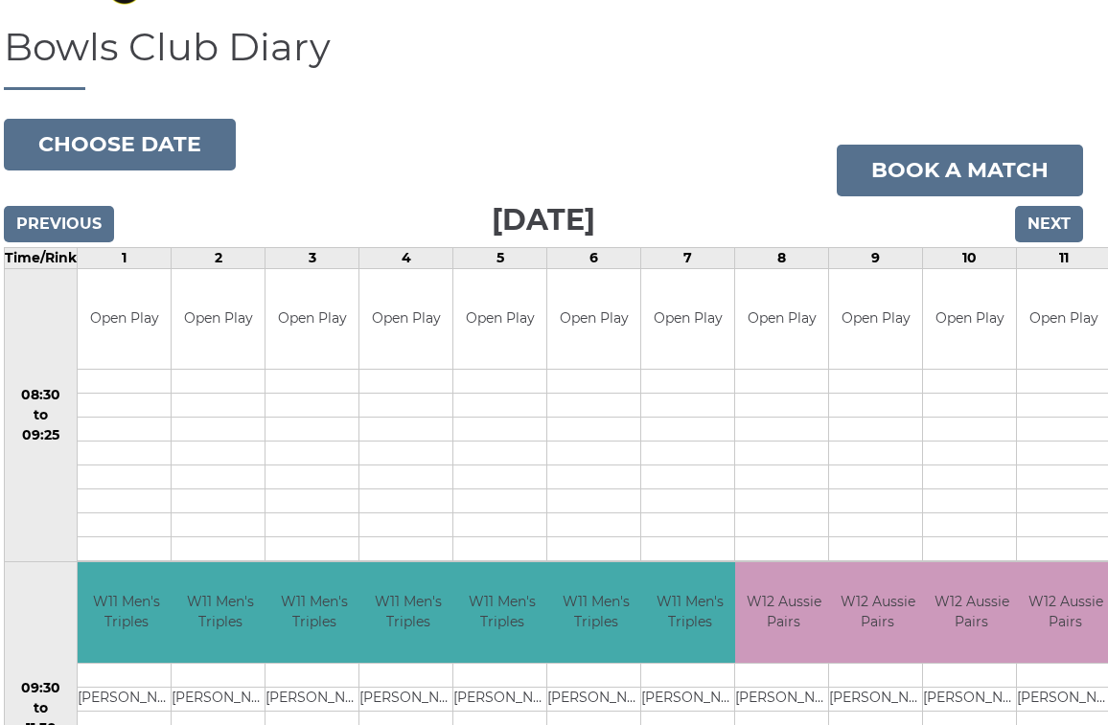
click at [58, 229] on input "Previous" at bounding box center [59, 224] width 110 height 36
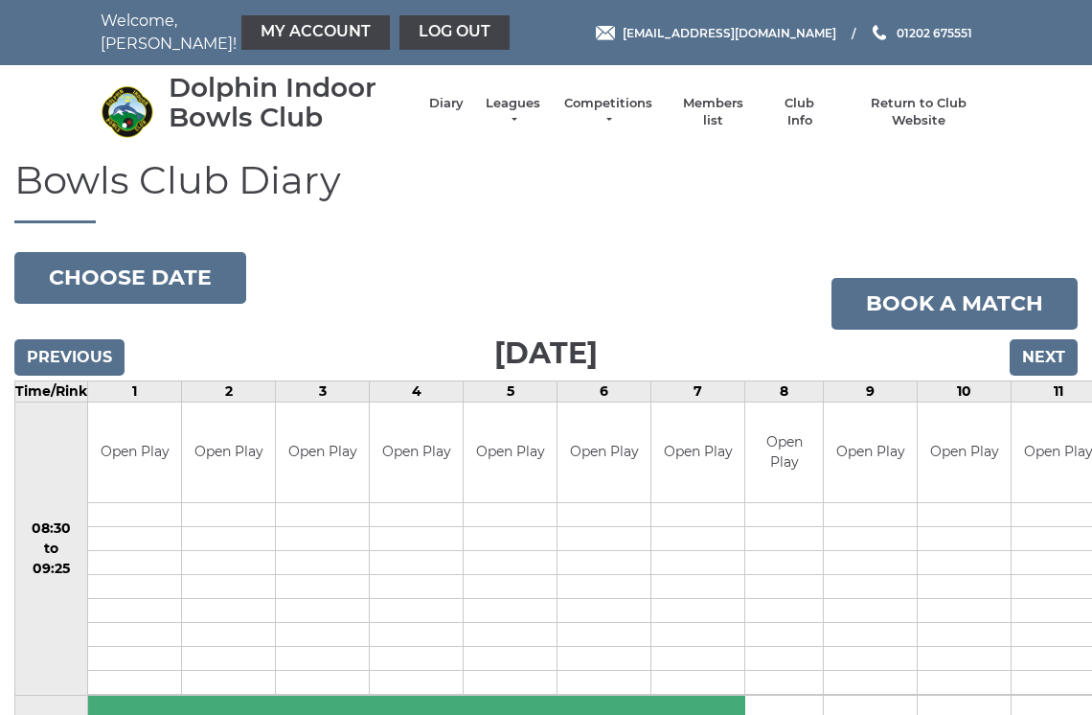
scroll to position [6, 0]
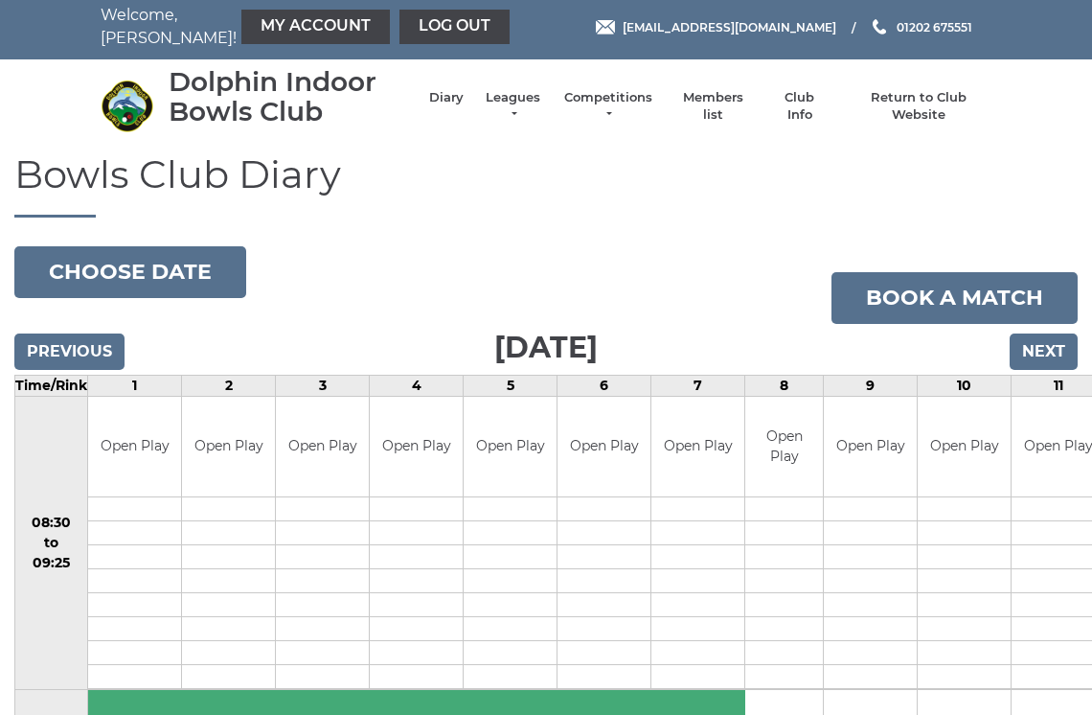
click at [103, 353] on input "Previous" at bounding box center [69, 351] width 110 height 36
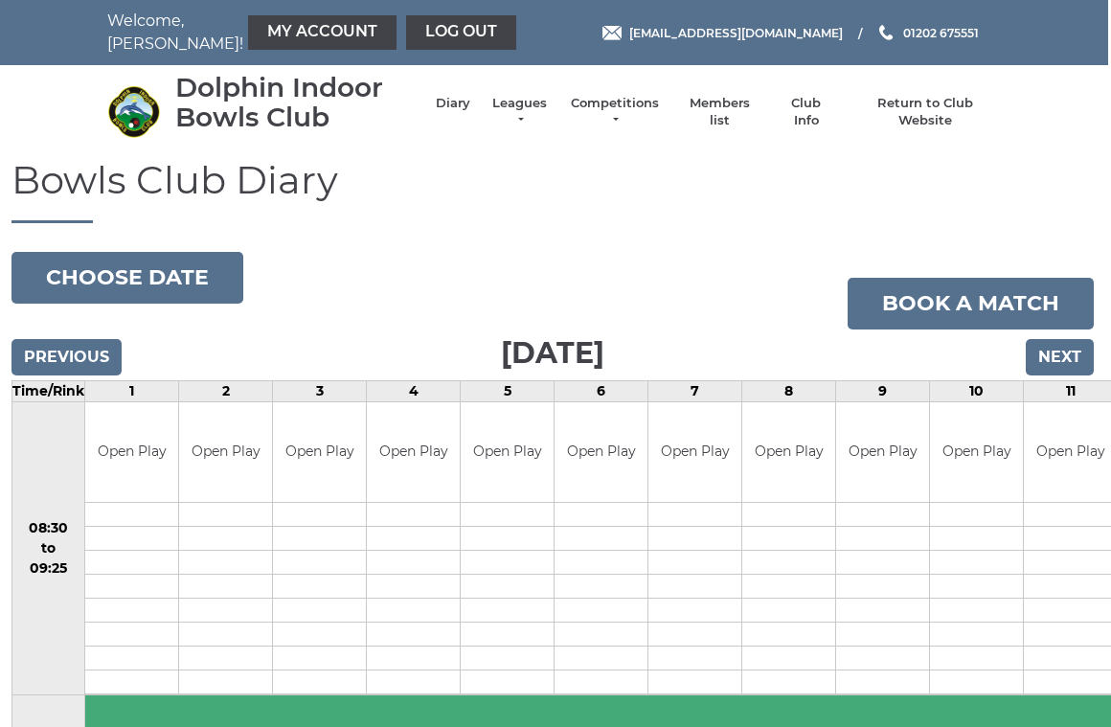
scroll to position [0, 4]
click at [962, 323] on link "Book a match" at bounding box center [970, 304] width 246 height 52
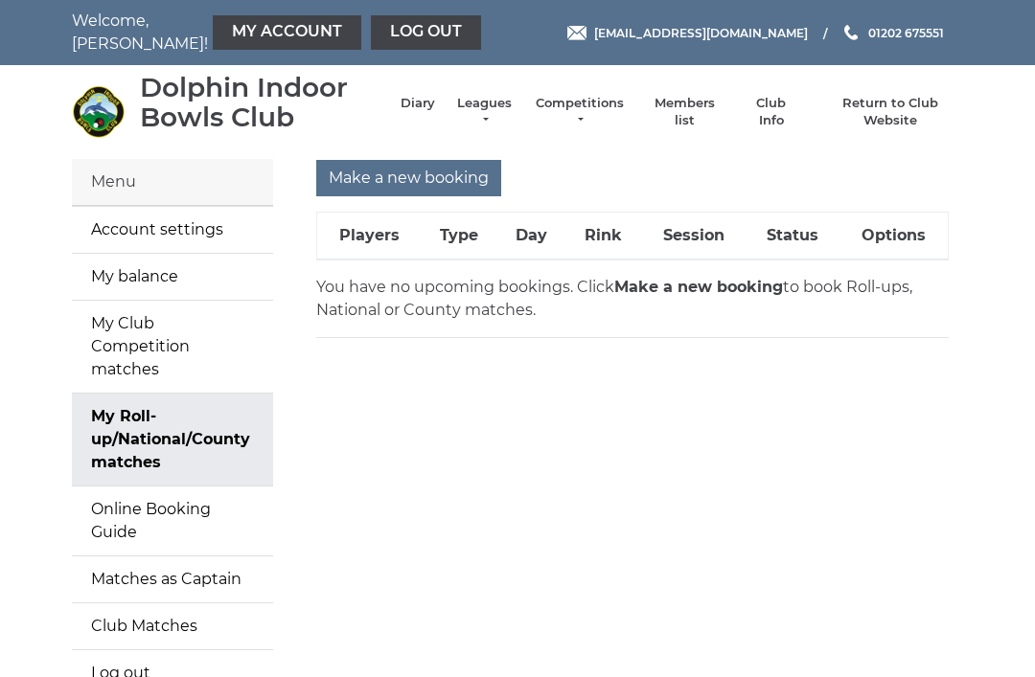
click at [429, 106] on link "Diary" at bounding box center [417, 103] width 34 height 17
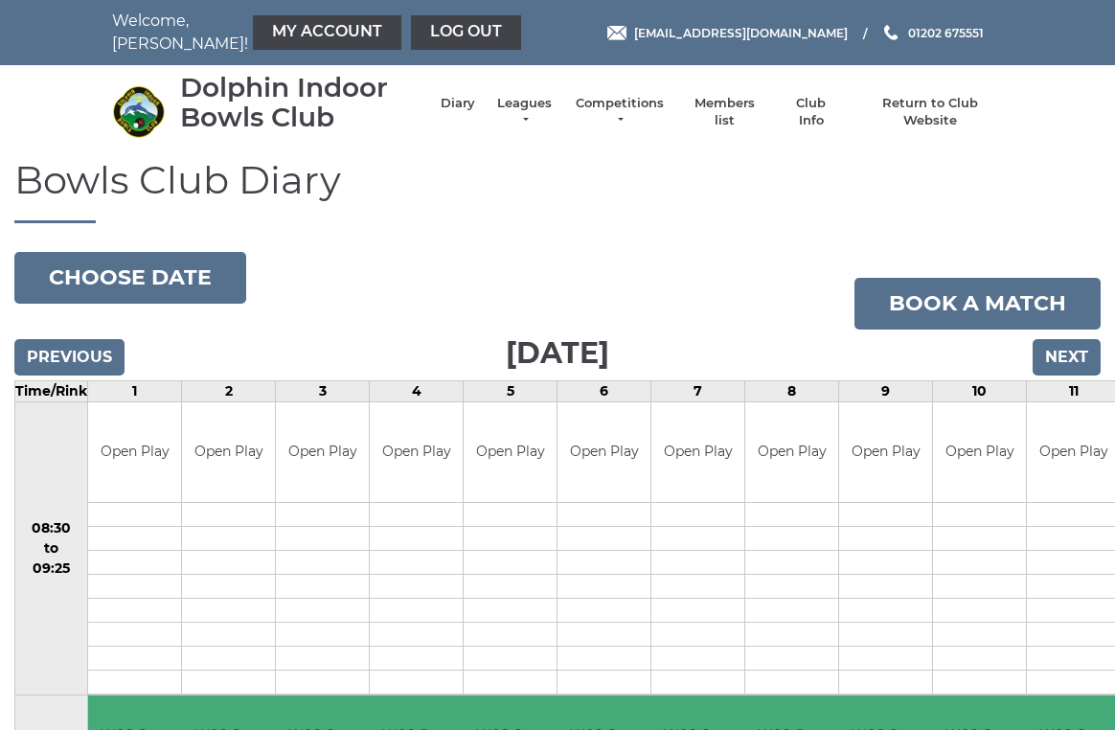
scroll to position [8, 0]
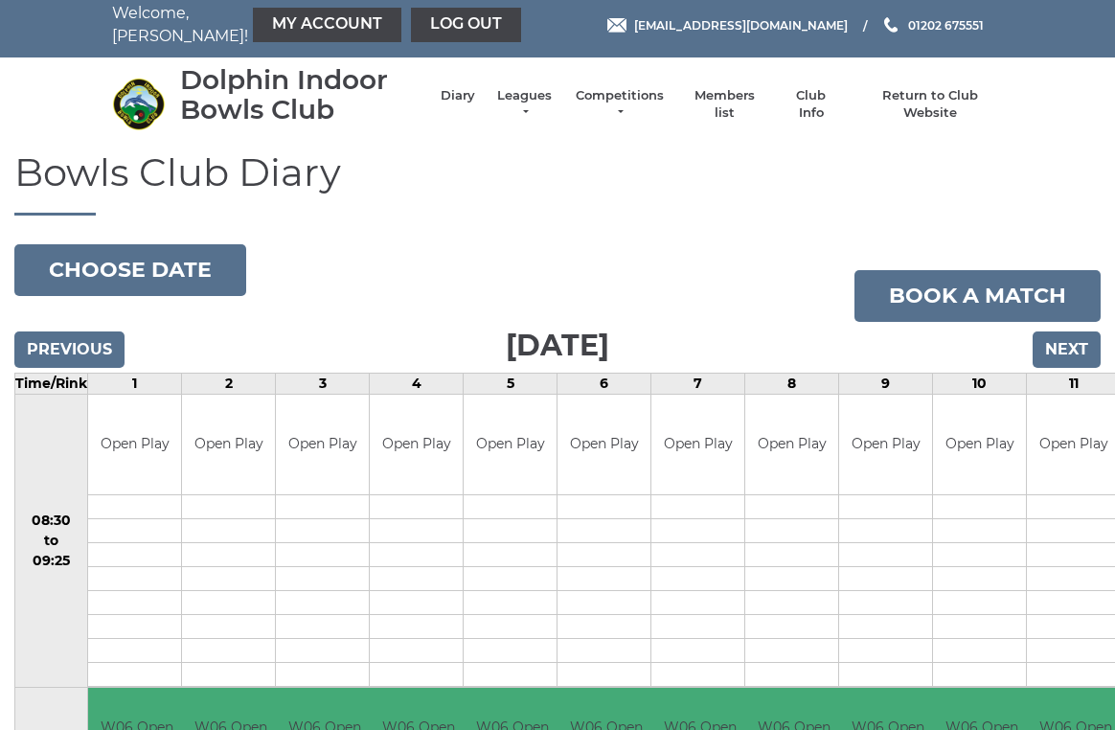
click at [149, 262] on button "Choose date" at bounding box center [130, 270] width 232 height 52
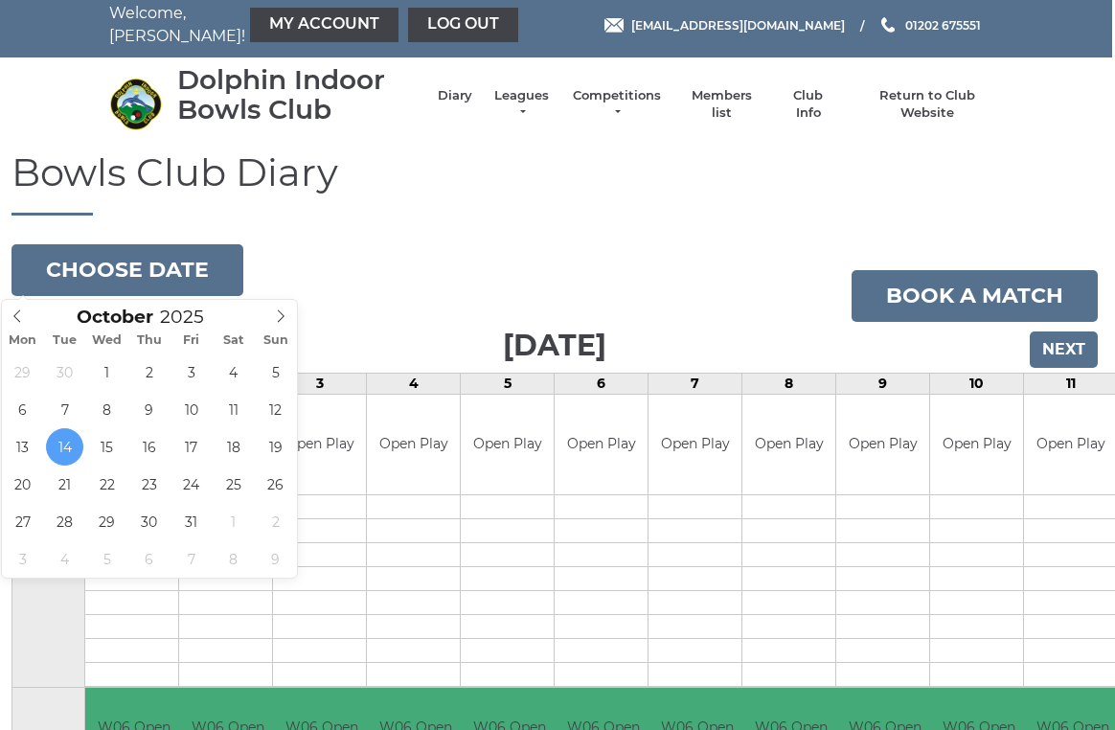
scroll to position [8, 3]
click at [292, 303] on span at bounding box center [281, 313] width 32 height 27
click at [294, 306] on span at bounding box center [281, 313] width 32 height 27
type input "[DATE]"
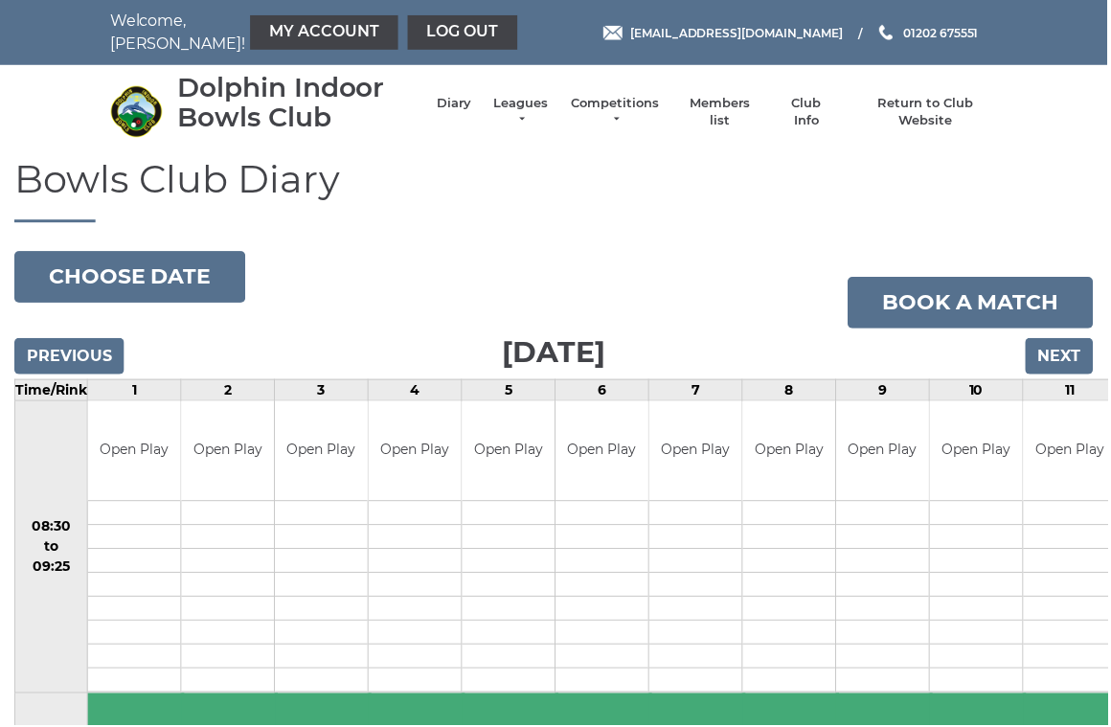
click at [70, 366] on input "Previous" at bounding box center [69, 357] width 110 height 36
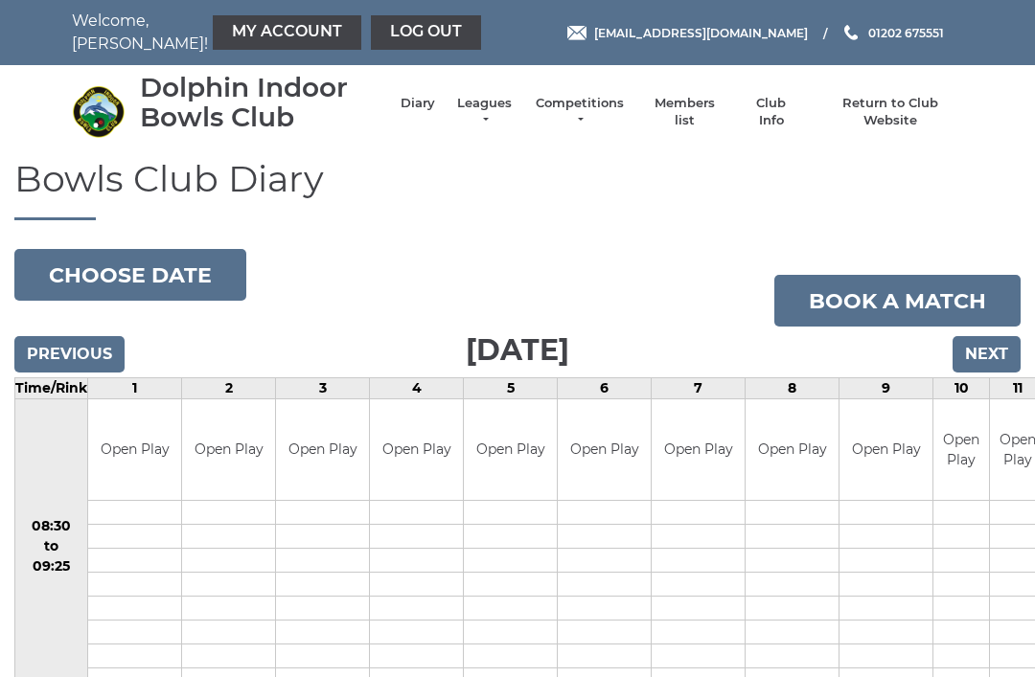
click at [1002, 344] on input "Next" at bounding box center [986, 354] width 68 height 36
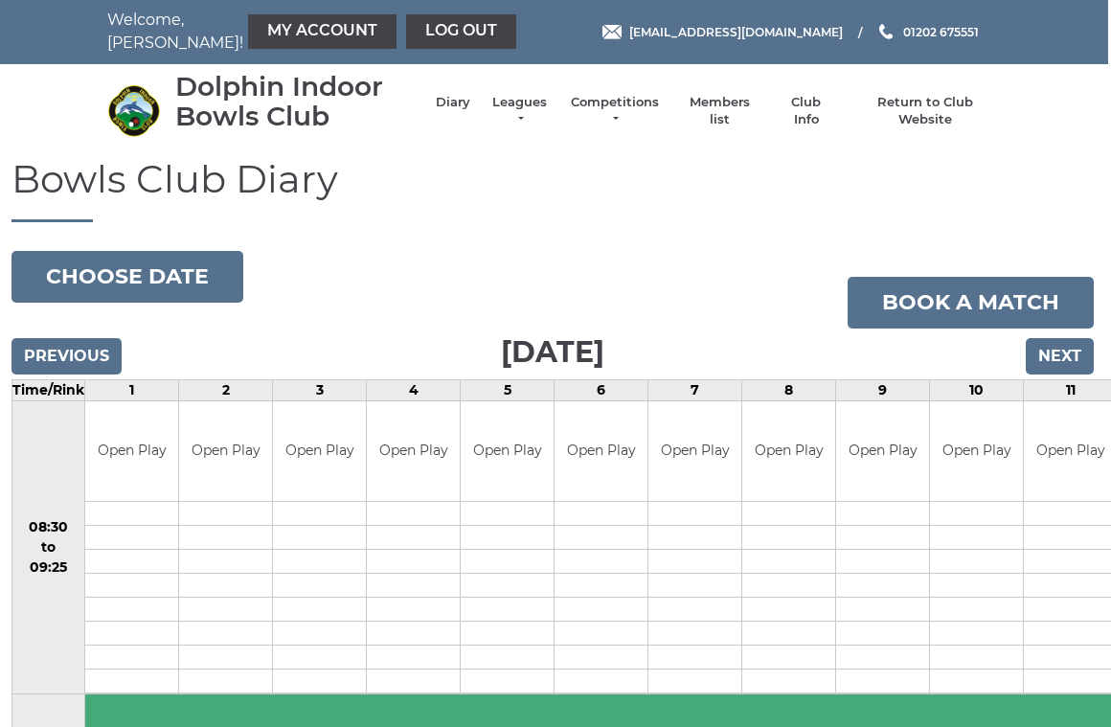
scroll to position [0, 3]
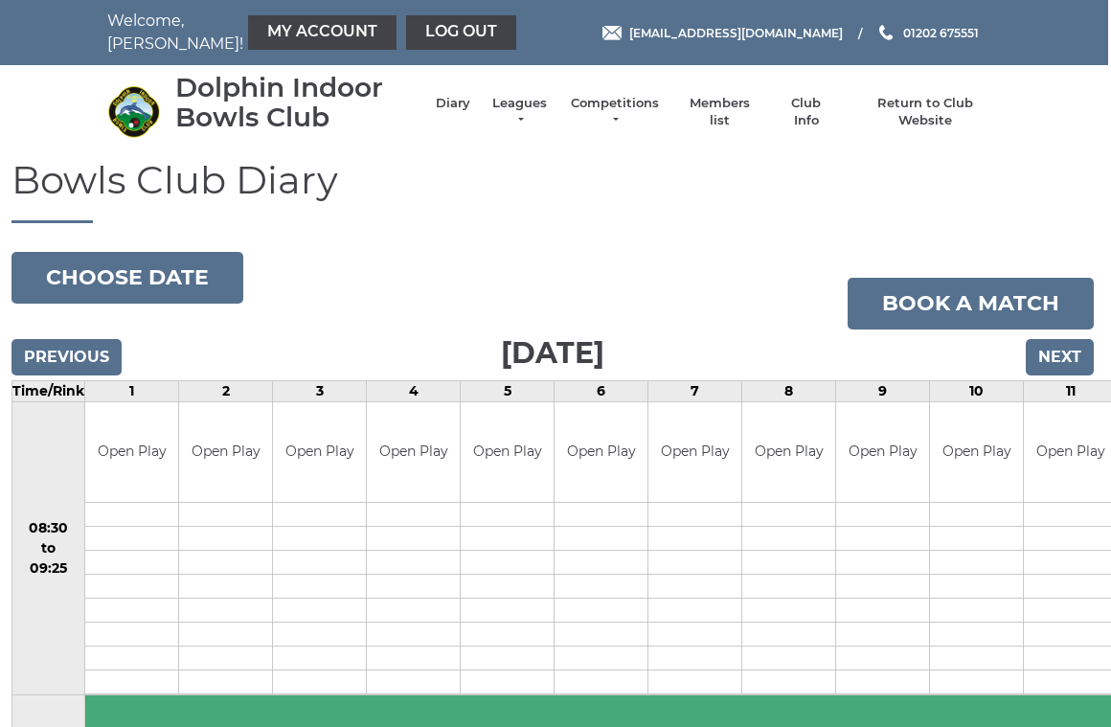
click at [1055, 357] on input "Next" at bounding box center [1060, 357] width 68 height 36
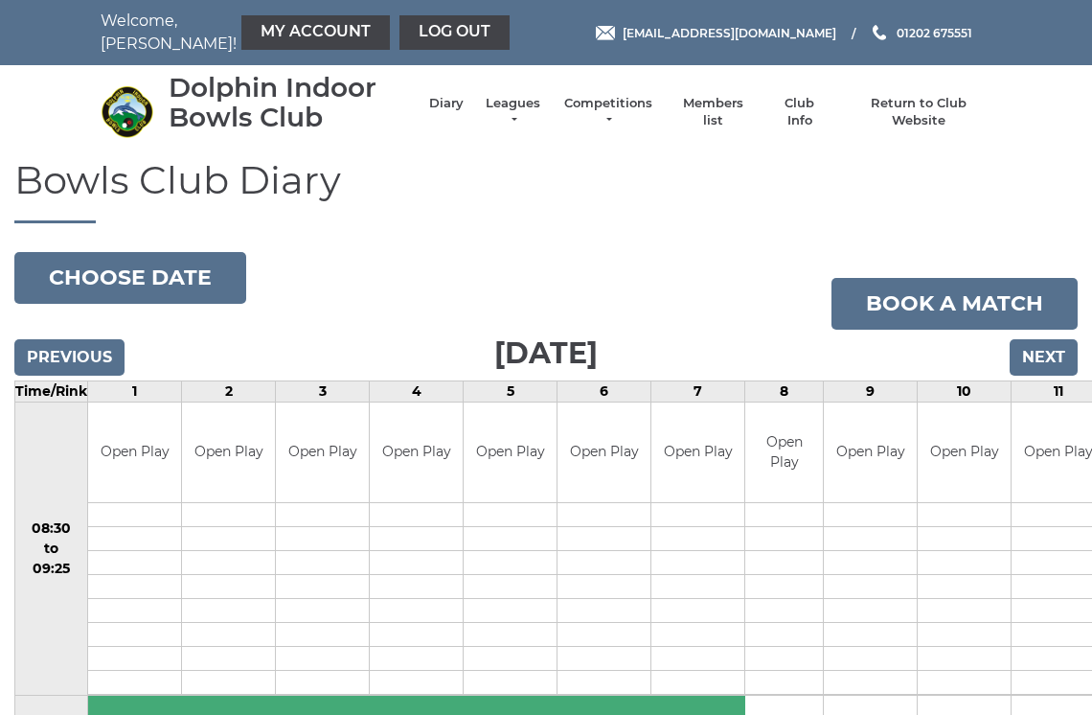
click at [1057, 365] on input "Next" at bounding box center [1044, 357] width 68 height 36
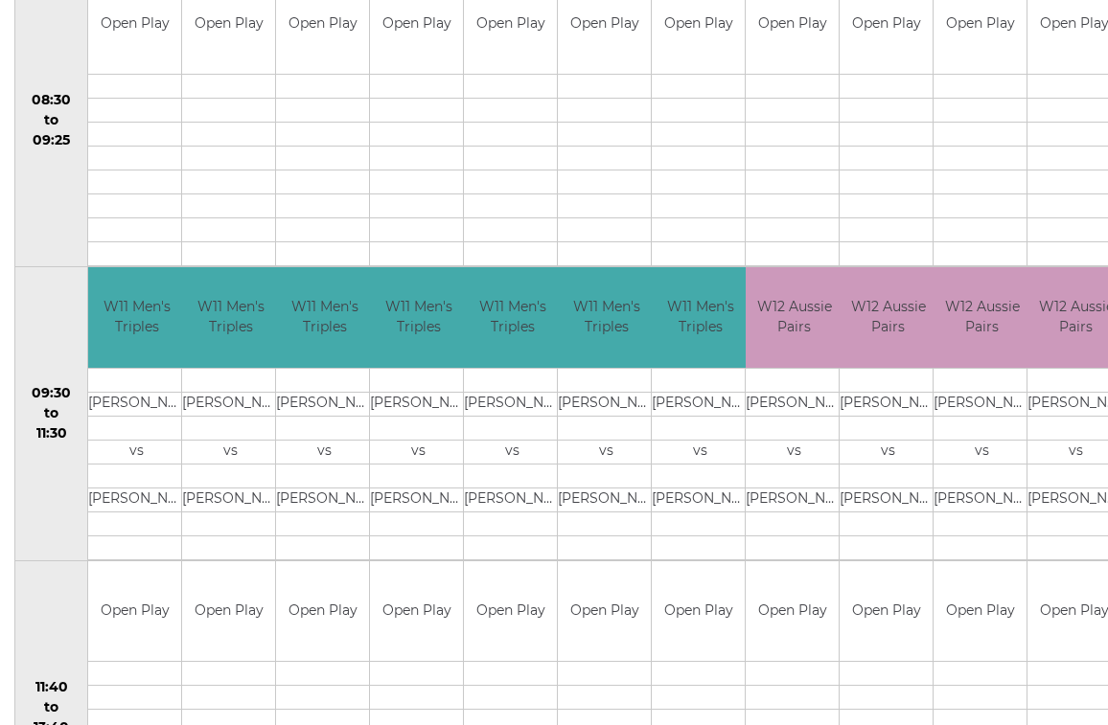
scroll to position [427, 0]
